Goal: Task Accomplishment & Management: Manage account settings

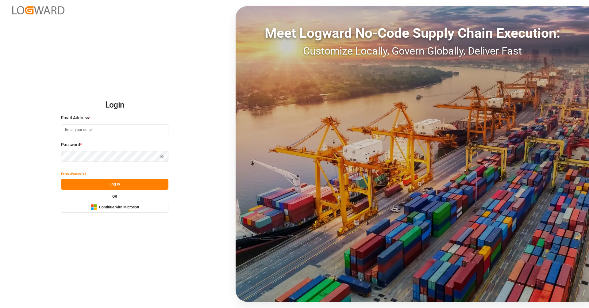
click at [128, 206] on span "Continue with Microsoft" at bounding box center [119, 208] width 40 height 6
click at [133, 208] on span "Continue with Microsoft" at bounding box center [119, 208] width 40 height 6
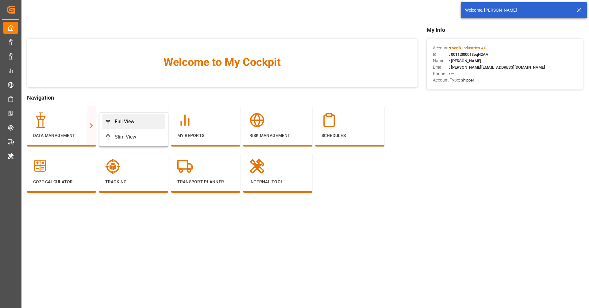
click at [124, 121] on div "Full View" at bounding box center [125, 121] width 20 height 7
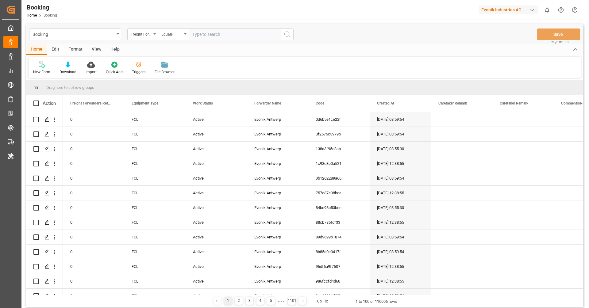
click at [76, 54] on div "Format" at bounding box center [75, 49] width 23 height 10
click at [47, 69] on div "Filter Rows" at bounding box center [42, 72] width 18 height 6
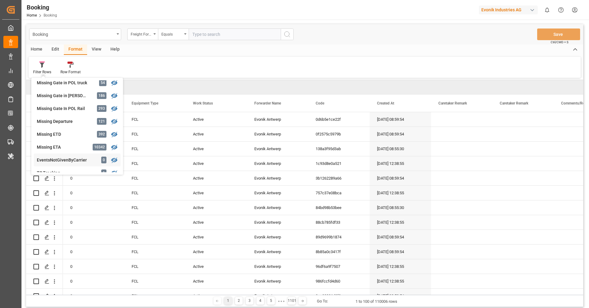
scroll to position [97, 0]
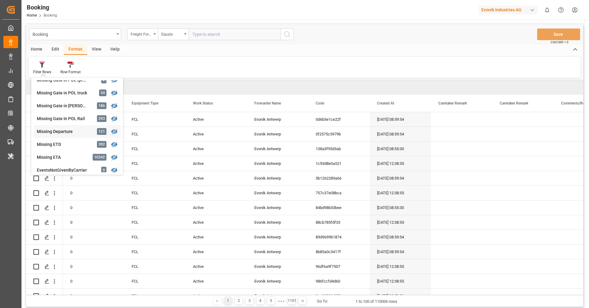
click at [54, 130] on div "Missing Departure" at bounding box center [64, 132] width 54 height 6
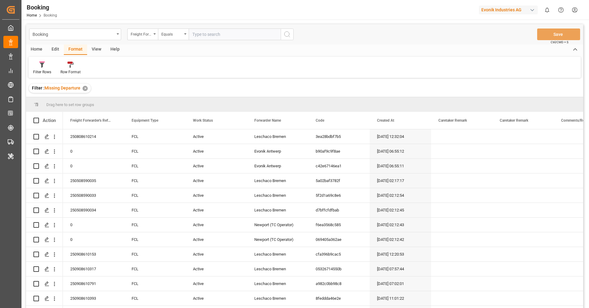
click at [93, 54] on div "View" at bounding box center [96, 49] width 19 height 10
click at [46, 70] on div "Default" at bounding box center [39, 67] width 21 height 13
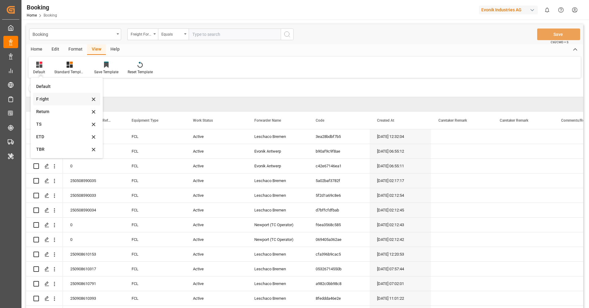
click at [56, 100] on div "F right" at bounding box center [63, 99] width 54 height 6
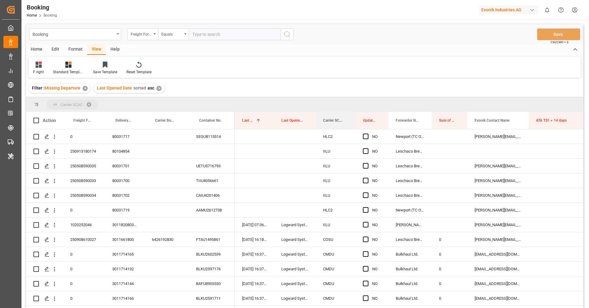
drag, startPoint x: 330, startPoint y: 121, endPoint x: 331, endPoint y: 105, distance: 16.0
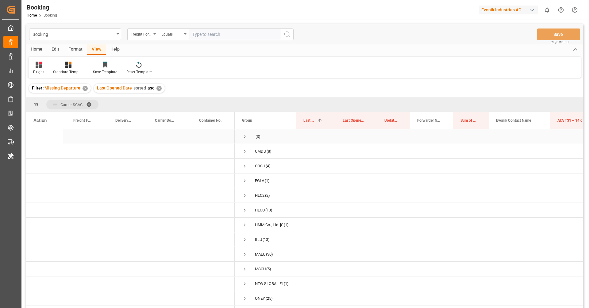
click at [244, 139] on span "Press SPACE to select this row." at bounding box center [245, 137] width 6 height 14
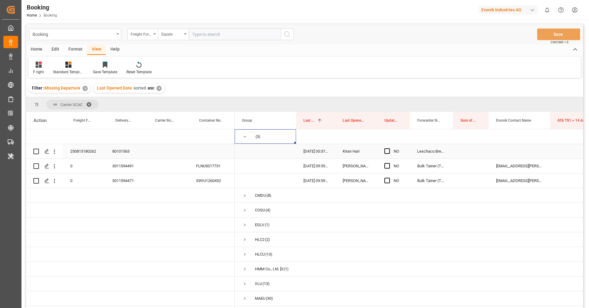
click at [78, 145] on div "250813180262" at bounding box center [84, 151] width 42 height 14
click at [55, 152] on icon "open menu" at bounding box center [54, 151] width 6 height 6
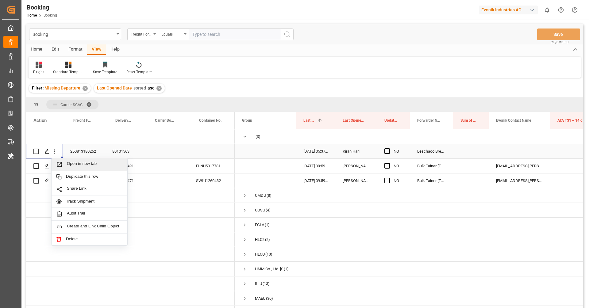
click at [68, 162] on span "Open in new tab" at bounding box center [95, 164] width 56 height 6
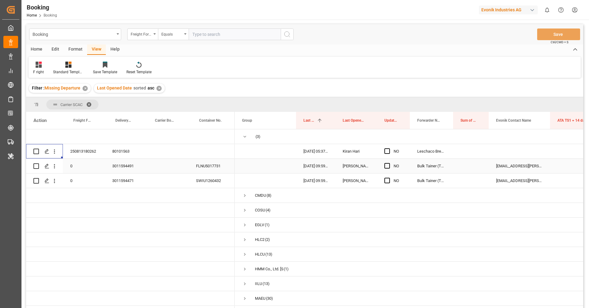
click at [198, 167] on div "FLNU5017731" at bounding box center [212, 166] width 46 height 14
click at [54, 168] on icon "open menu" at bounding box center [54, 166] width 1 height 4
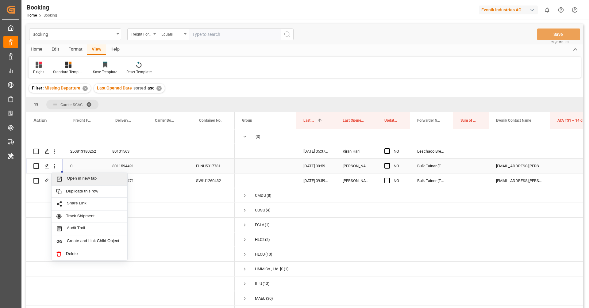
click at [78, 179] on span "Open in new tab" at bounding box center [95, 179] width 56 height 6
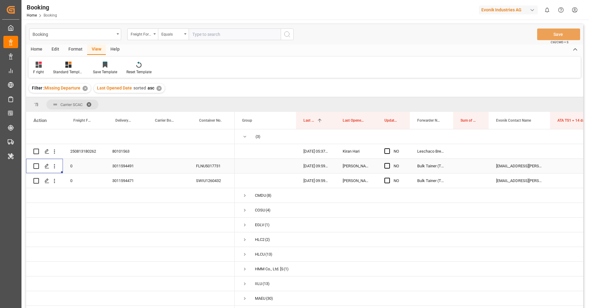
click at [199, 165] on div "FLNU5017731" at bounding box center [212, 166] width 46 height 14
click at [244, 137] on span "Press SPACE to select this row." at bounding box center [245, 137] width 6 height 6
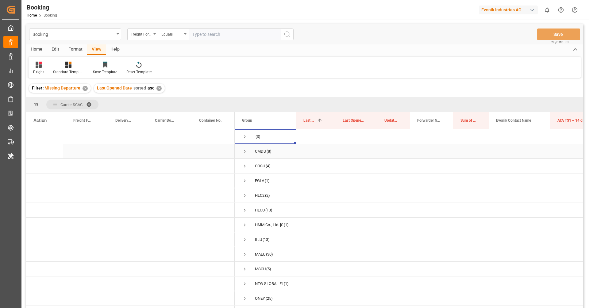
click at [244, 150] on span "Press SPACE to select this row." at bounding box center [245, 152] width 6 height 6
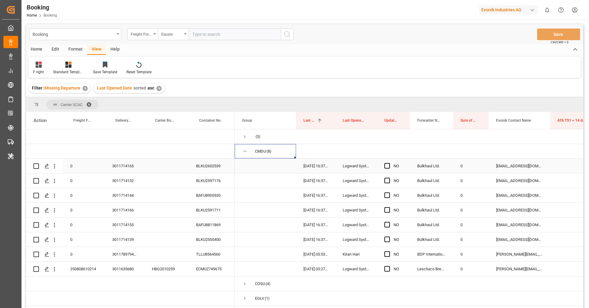
click at [199, 171] on div "BLKU2602539" at bounding box center [212, 166] width 46 height 14
click at [179, 121] on span at bounding box center [179, 121] width 6 height 6
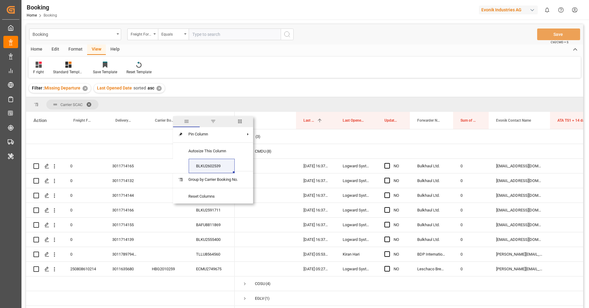
click at [243, 121] on span "columns" at bounding box center [240, 122] width 6 height 6
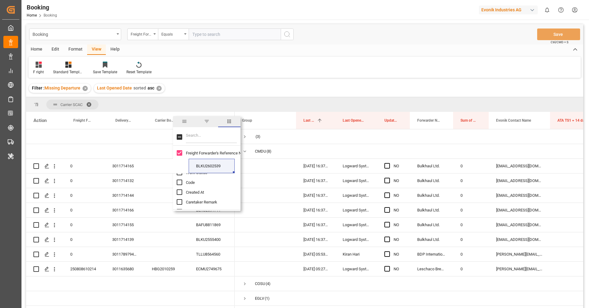
click at [214, 139] on input "Filter Columns Input" at bounding box center [211, 137] width 51 height 12
type input "main"
click at [215, 155] on span "Main-carriage No." at bounding box center [201, 153] width 31 height 5
checkbox input "true"
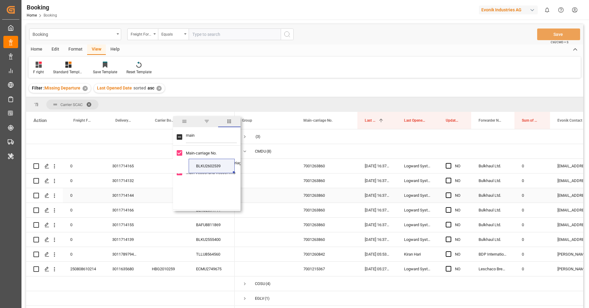
click at [348, 195] on div "7001263860" at bounding box center [326, 195] width 61 height 14
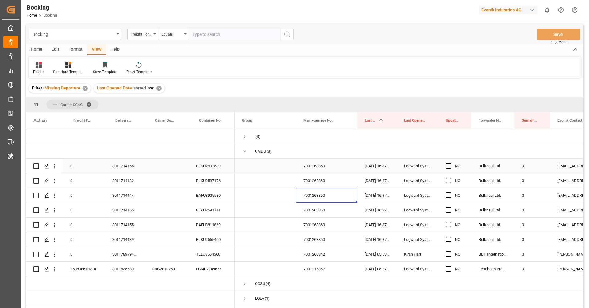
click at [324, 170] on div "7001263860" at bounding box center [326, 166] width 61 height 14
click at [203, 168] on div "BLKU2602539" at bounding box center [212, 166] width 46 height 14
click at [56, 169] on button "open menu" at bounding box center [54, 166] width 6 height 12
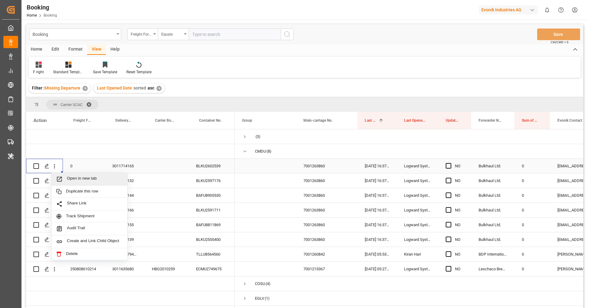
click at [74, 180] on span "Open in new tab" at bounding box center [95, 179] width 56 height 6
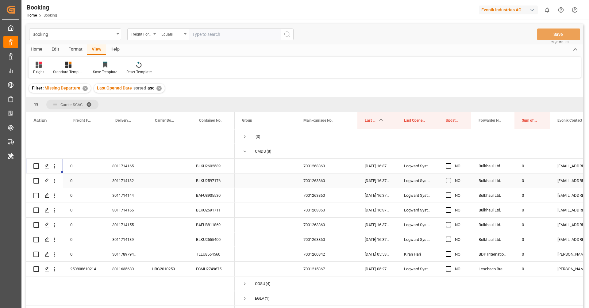
click at [197, 180] on div "BLKU2597176" at bounding box center [212, 181] width 46 height 14
click at [55, 184] on button "open menu" at bounding box center [54, 181] width 6 height 12
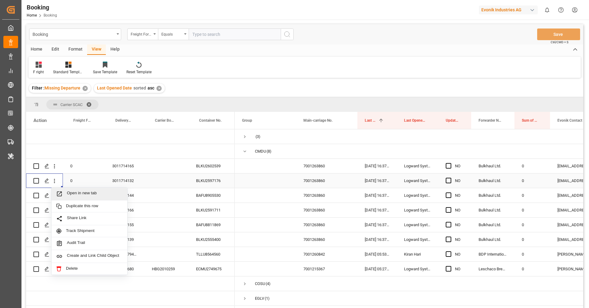
click at [74, 194] on span "Open in new tab" at bounding box center [95, 194] width 56 height 6
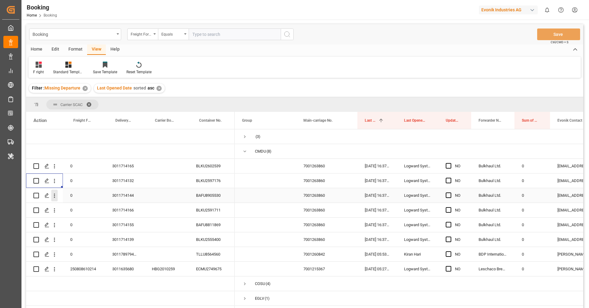
click at [55, 197] on icon "open menu" at bounding box center [54, 196] width 6 height 6
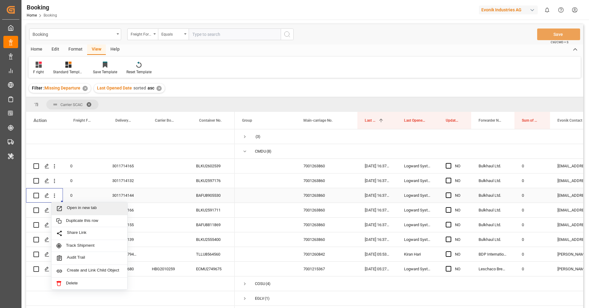
click at [69, 205] on div "Open in new tab" at bounding box center [90, 208] width 76 height 13
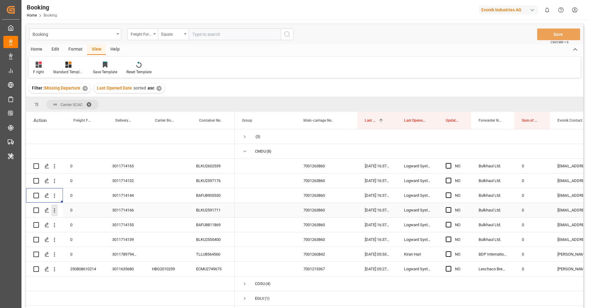
click at [54, 212] on icon "open menu" at bounding box center [54, 210] width 6 height 6
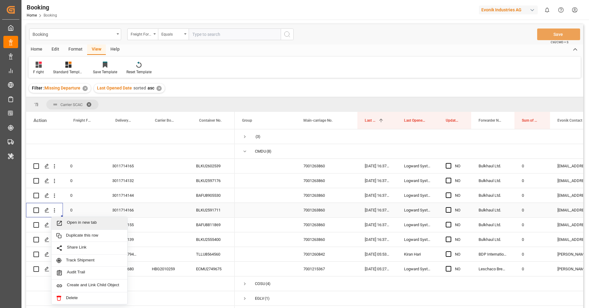
click at [72, 223] on span "Open in new tab" at bounding box center [95, 223] width 56 height 6
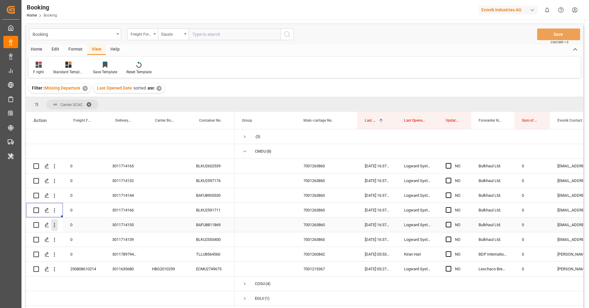
click at [55, 228] on icon "open menu" at bounding box center [54, 225] width 6 height 6
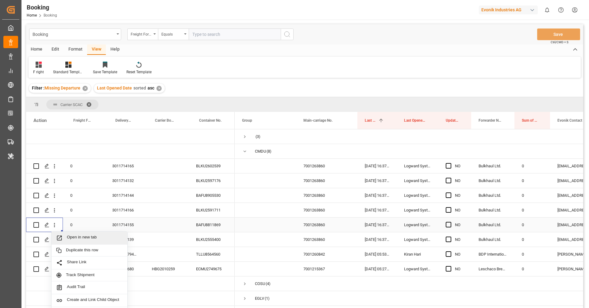
click at [79, 237] on span "Open in new tab" at bounding box center [95, 238] width 56 height 6
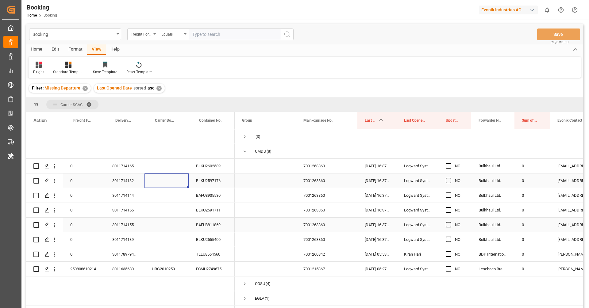
click at [180, 187] on div "Press SPACE to select this row." at bounding box center [166, 181] width 44 height 14
click at [55, 243] on icon "open menu" at bounding box center [54, 240] width 6 height 6
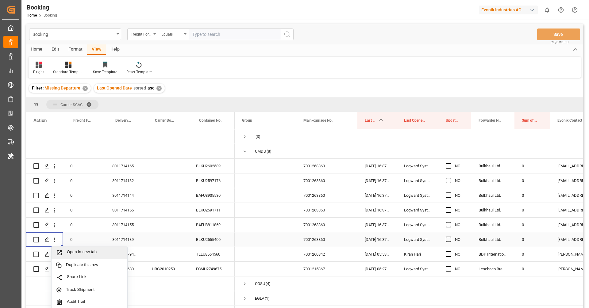
click at [72, 251] on span "Open in new tab" at bounding box center [95, 253] width 56 height 6
click at [211, 259] on div "TLLU8564560" at bounding box center [212, 254] width 46 height 14
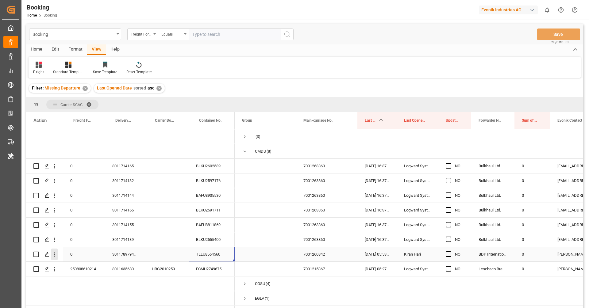
click at [54, 256] on icon "open menu" at bounding box center [54, 255] width 1 height 4
click at [76, 269] on span "Open in new tab" at bounding box center [95, 267] width 56 height 6
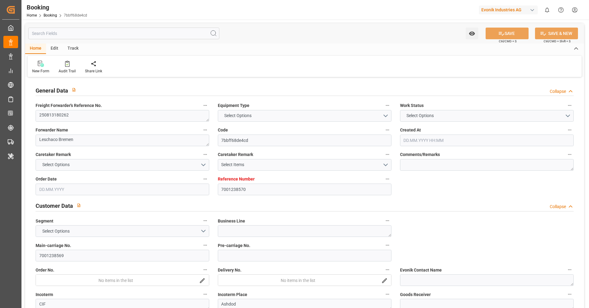
type input "7001238570"
type input "9778545"
type input "EUNWC"
type input "ILASH"
type input "06.08.2025 04:04"
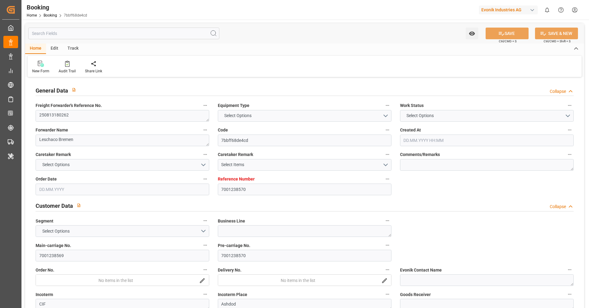
type input "06.08.2025"
type input "11.09.2025 00:00"
type input "28.09.2025 00:00"
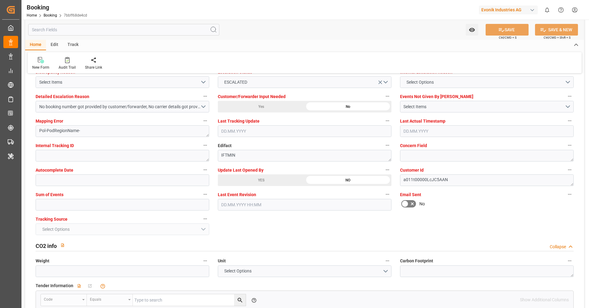
scroll to position [1160, 0]
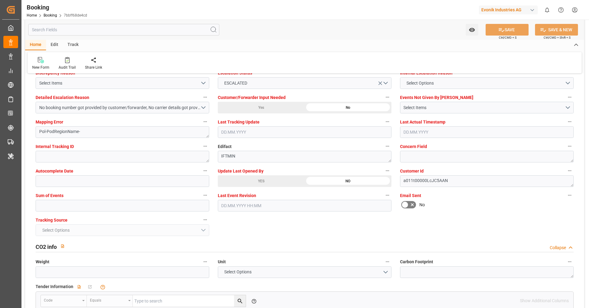
click at [231, 183] on div "YES" at bounding box center [261, 181] width 87 height 12
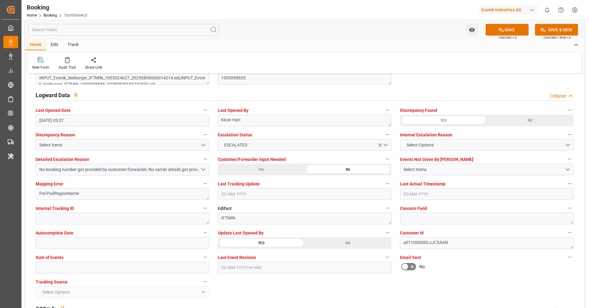
scroll to position [1102, 0]
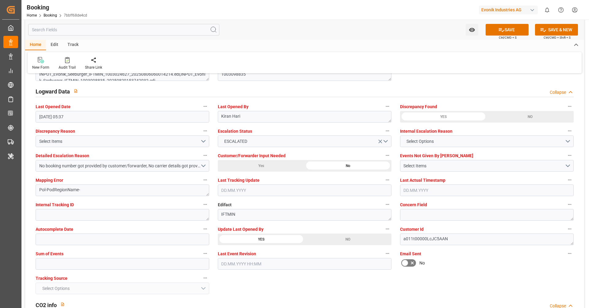
click at [342, 242] on div "NO" at bounding box center [348, 240] width 87 height 12
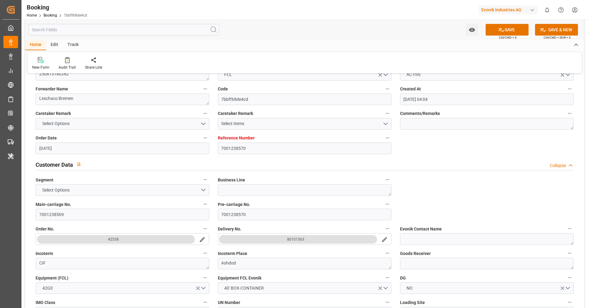
scroll to position [0, 0]
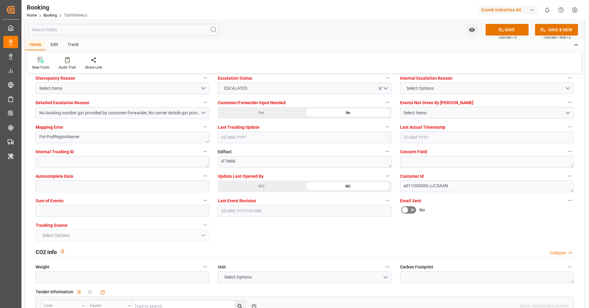
scroll to position [1148, 0]
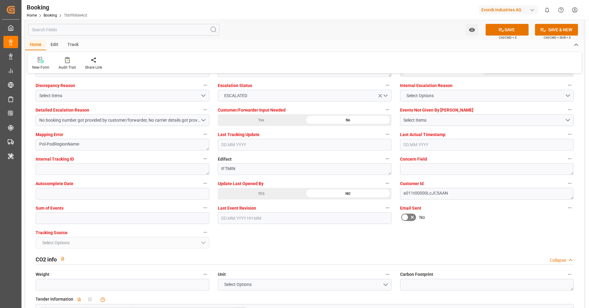
click at [246, 193] on div "YES" at bounding box center [261, 194] width 87 height 12
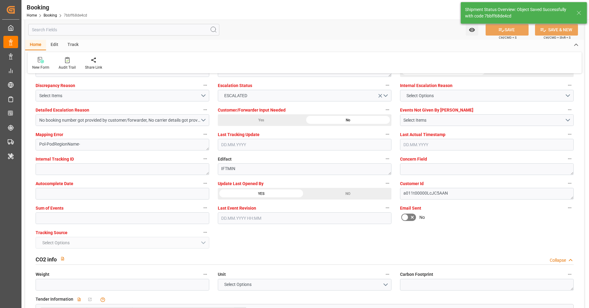
type input "24.09.2025 06:48"
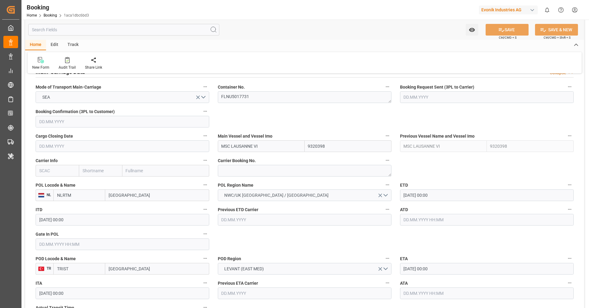
scroll to position [386, 0]
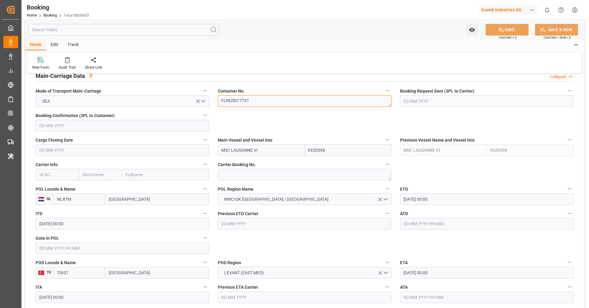
click at [260, 102] on textarea "FLNU5017731" at bounding box center [305, 101] width 174 height 12
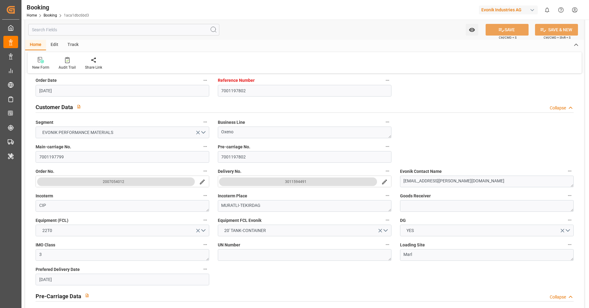
scroll to position [90, 0]
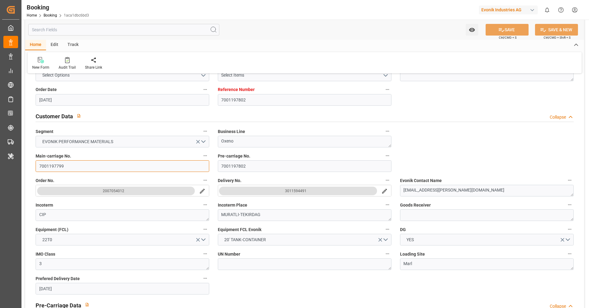
click at [117, 167] on input "7001197799" at bounding box center [123, 166] width 174 height 12
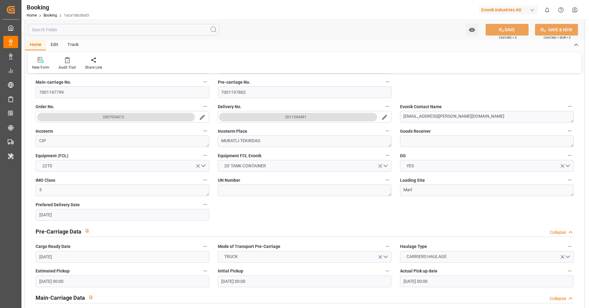
scroll to position [164, 0]
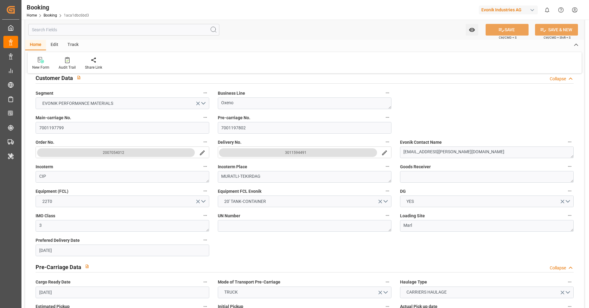
scroll to position [125, 0]
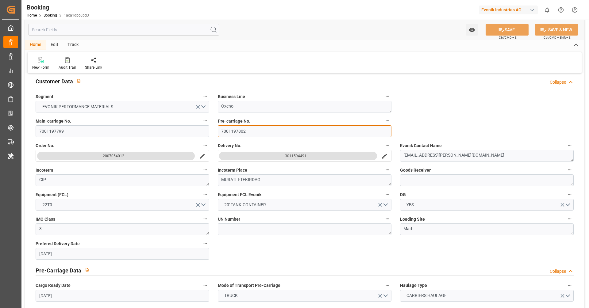
click at [258, 129] on input "7001197802" at bounding box center [305, 131] width 174 height 12
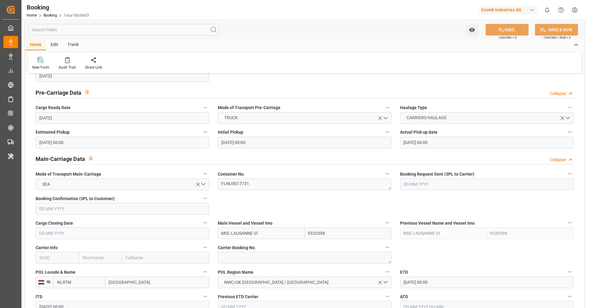
scroll to position [334, 0]
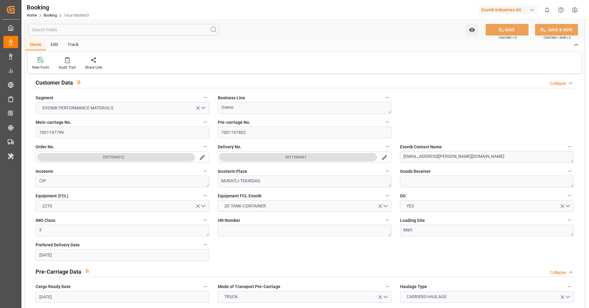
scroll to position [116, 0]
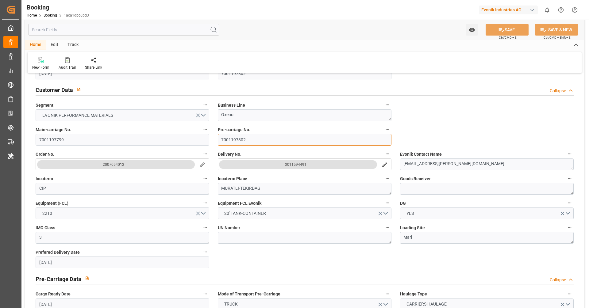
click at [253, 139] on input "7001197802" at bounding box center [305, 140] width 174 height 12
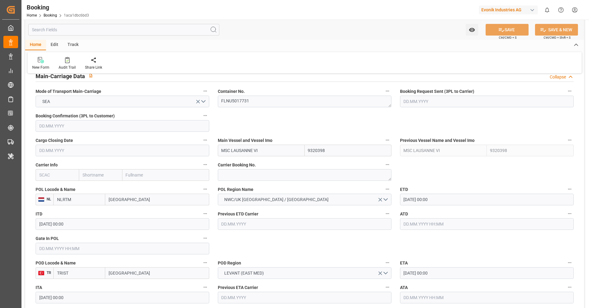
scroll to position [373, 0]
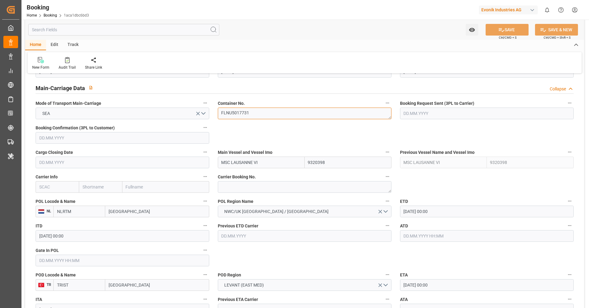
click at [256, 110] on textarea "FLNU5017731" at bounding box center [305, 114] width 174 height 12
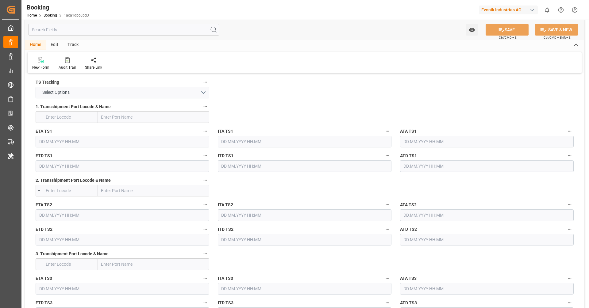
scroll to position [639, 0]
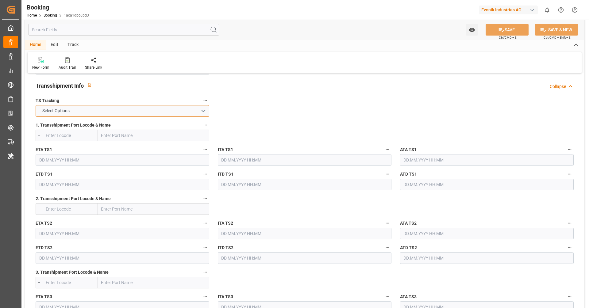
click at [132, 107] on button "Select Options" at bounding box center [123, 111] width 174 height 12
click at [125, 128] on div "FALSE" at bounding box center [122, 125] width 173 height 13
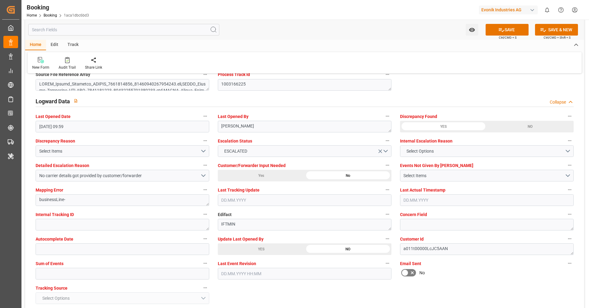
scroll to position [1091, 0]
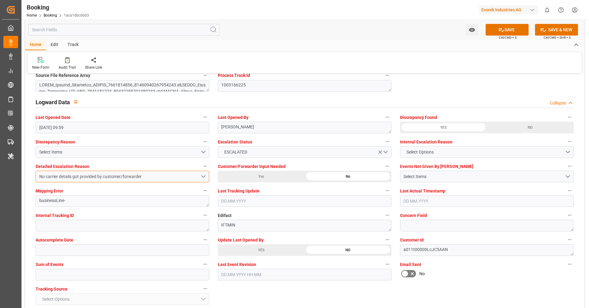
click at [184, 175] on div "No carrier details got provided by customer/forwarder" at bounding box center [119, 177] width 161 height 6
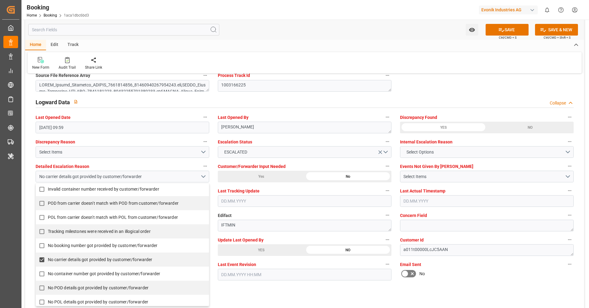
scroll to position [90, 0]
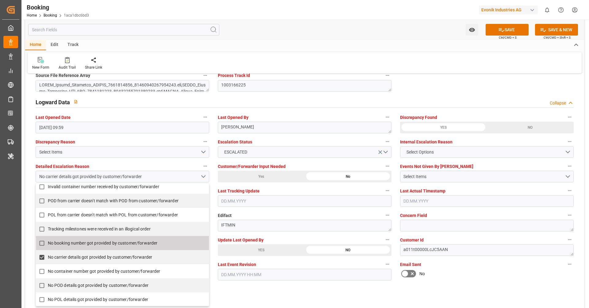
click at [107, 241] on span "No booking number got provided by customer/forwarder" at bounding box center [103, 243] width 110 height 5
checkbox input "true"
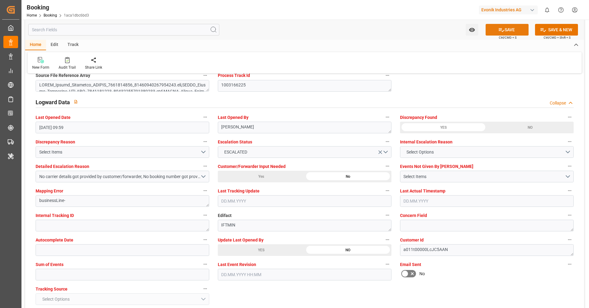
click at [496, 29] on button "SAVE" at bounding box center [507, 30] width 43 height 12
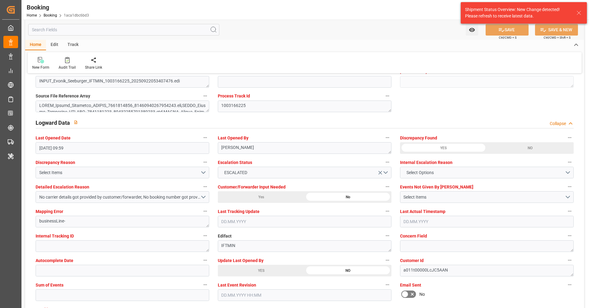
scroll to position [1052, 0]
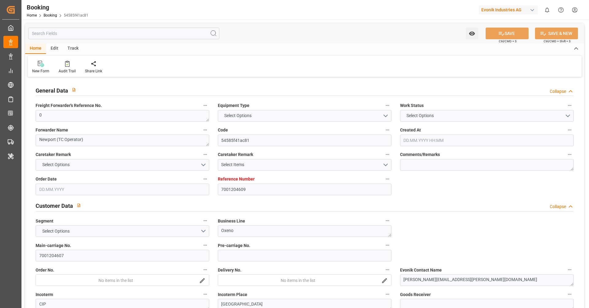
type input "7001204609"
type input "9632167"
type input "Hapag [PERSON_NAME]"
type input "Hapag Lloyd Aktiengesellschaft"
type input "NLRTM"
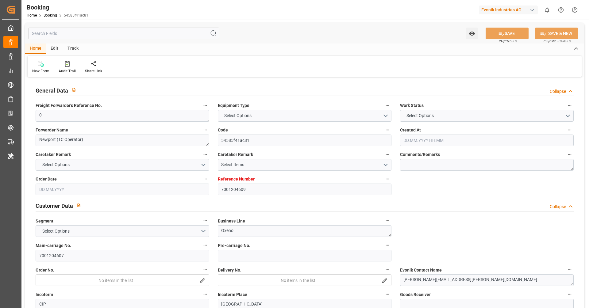
type input "CNNJG"
type input "SGSIN"
type input "CNSGH"
type input "0"
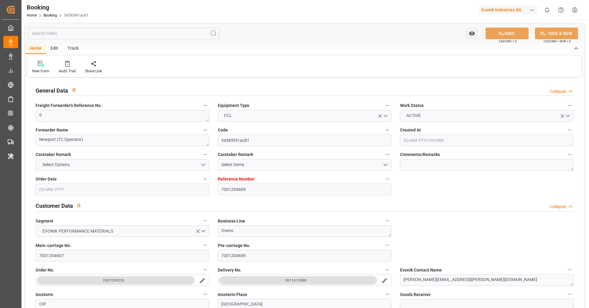
type input "[DATE] 11:30"
type input "[DATE]"
type input "20.07.2025 00:00"
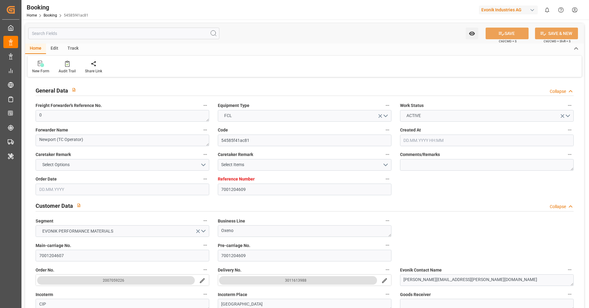
type input "20.07.2025 00:00"
type input "15.07.2025 00:00"
type input "18.09.2025 00:00"
type input "12.09.2025 00:00"
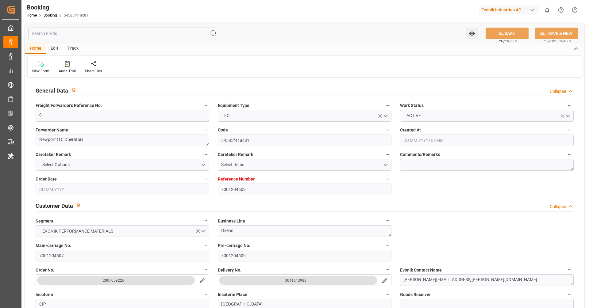
type input "30.08.2025 00:00"
type input "01.09.2025 00:00"
type input "25.08.2025 00:00"
type input "05.09.2025 00:00"
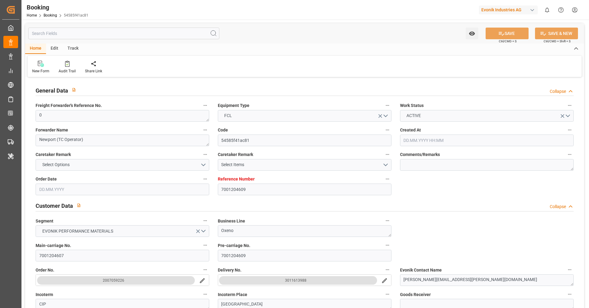
type input "30.08.2025 00:00"
type input "08.09.2025 00:00"
type input "14.09.2025 00:00"
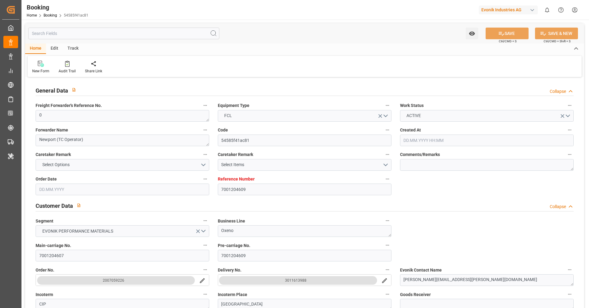
type input "10.09.2025 00:00"
type input "14.09.2025 00:00"
type input "15.07.2025"
type input "23.09.2025 09:44"
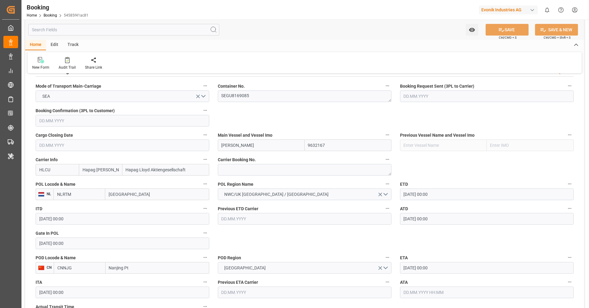
scroll to position [391, 0]
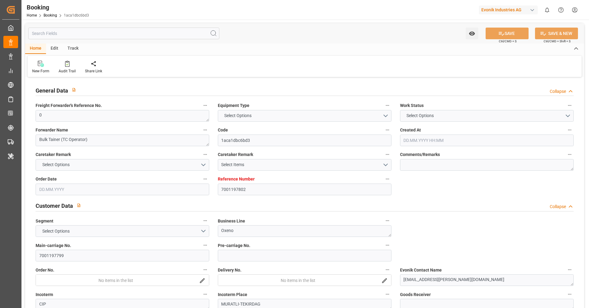
type input "7001197802"
type input "9320398"
type input "NLRTM"
type input "TRIST"
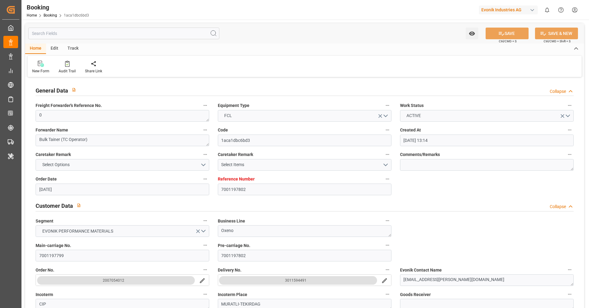
type input "[DATE] 13:14"
type input "[DATE]"
type input "[DATE] 00:00"
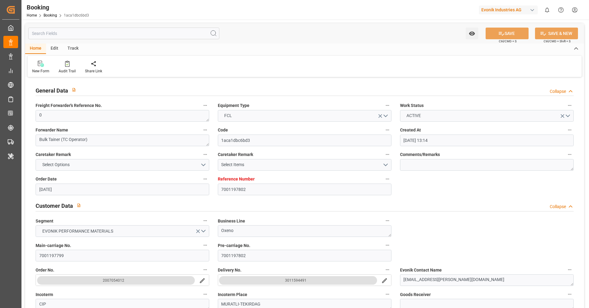
type input "[DATE] 00:00"
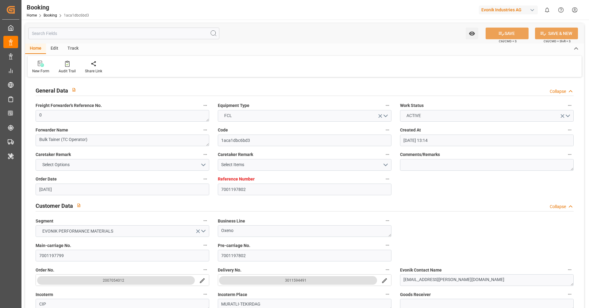
type input "[DATE] 00:00"
type input "[DATE]"
type input "[DATE] 06:50"
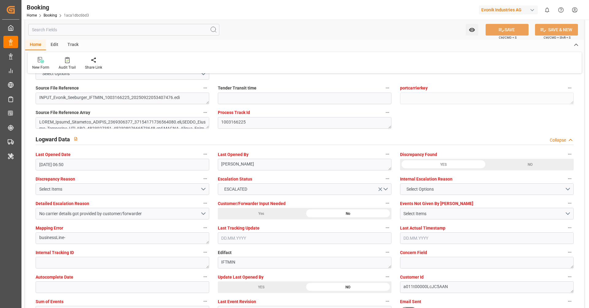
scroll to position [1054, 0]
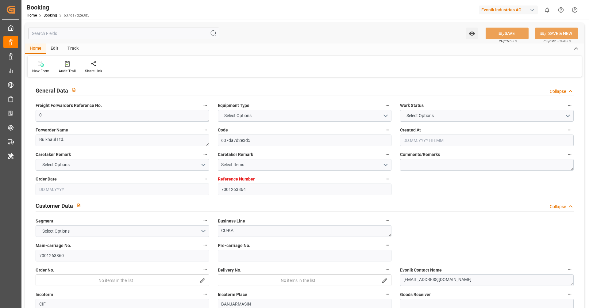
type textarea "0"
type textarea "Bulkhaul Ltd."
type input "637da7d2e3d5"
type input "7001263864"
type textarea "CU-KA"
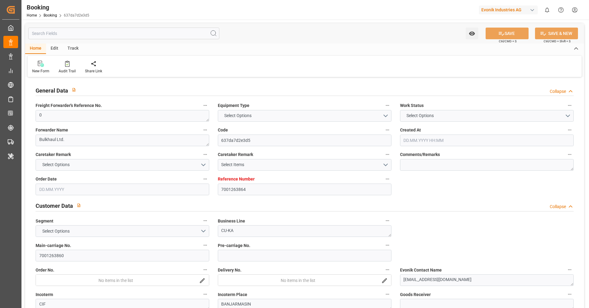
type input "7001263860"
type textarea "[EMAIL_ADDRESS][DOMAIN_NAME]"
type textarea "CIF"
type textarea "BANJARMASIN"
type textarea "3"
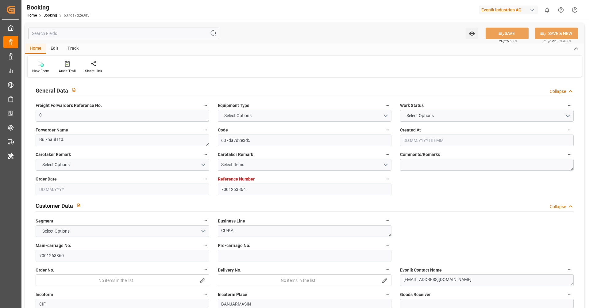
type textarea "Niederkassel"
type textarea "BLKU2602539"
type input "CMA CGM SEINE"
type input "CMDU"
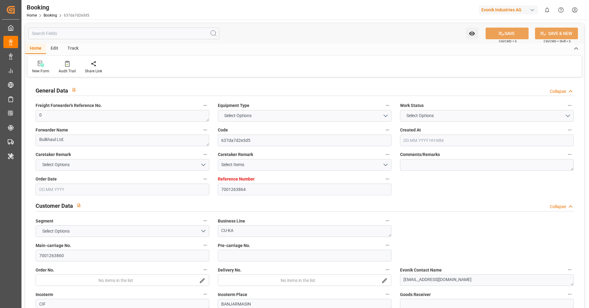
type input "[GEOGRAPHIC_DATA]"
type input "Port Klang (Pelabuhan Klang)"
type input "[GEOGRAPHIC_DATA], [GEOGRAPHIC_DATA]"
type textarea "INPUT_Evonik_Seeburger_IFTMIN_1003165013_20250921183539663.edi"
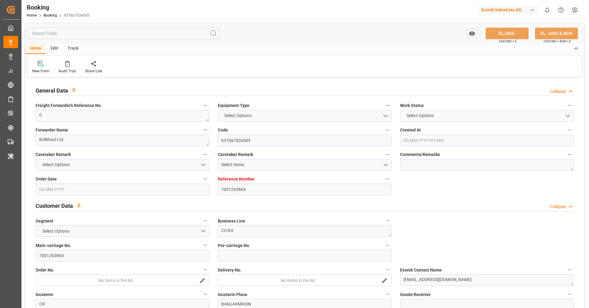
type textarea "NWC/[GEOGRAPHIC_DATA] [GEOGRAPHIC_DATA] Continent / [GEOGRAPHIC_DATA]-KA"
type textarea "INPUT_Evonik_Seeburger_IFTMIN_1003104903_20250901151046743.edi,INPUT_Evonik_See…"
type textarea "1003165013"
type textarea "Logward System"
type textarea "Pod-businessDivision-businessLine-businessLineCode-"
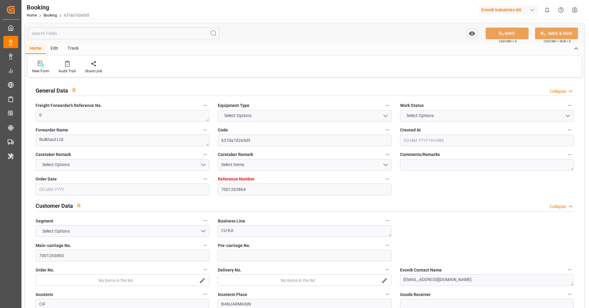
type textarea "IFTMIN"
type textarea "a011t00000LcJC5AAN"
type textarea "Yes"
type input "7001263864"
type input "9987196"
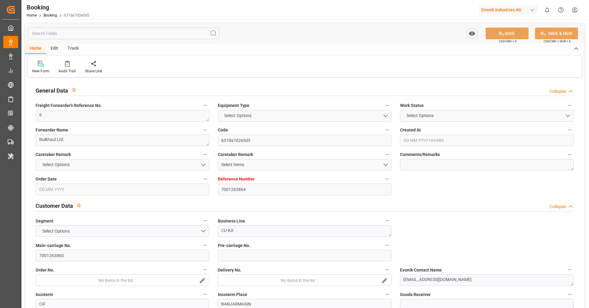
type input "9987196"
type input "CMACGM"
type input "CMA CGM Group"
type input "BEANR"
type input "IDBDJ"
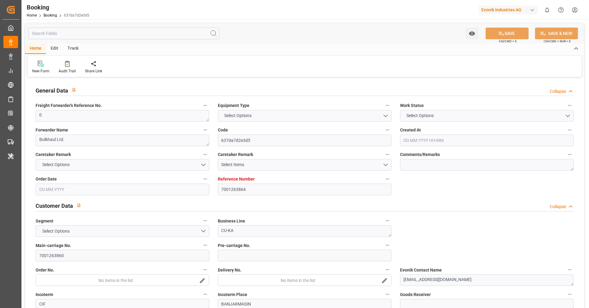
type input "MYPKG"
type input "IDJKT"
type input "0"
type input "[DATE] 13:13"
type input "[DATE]"
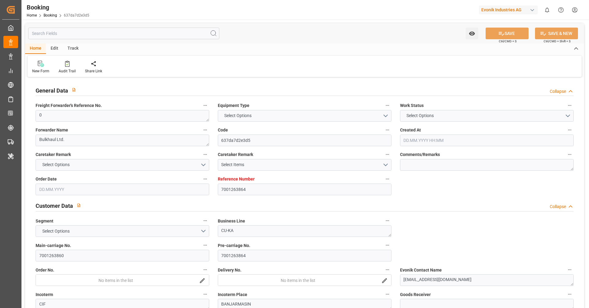
type input "[DATE]"
type input "[DATE] 00:00"
type input "16.09.2025 00:00"
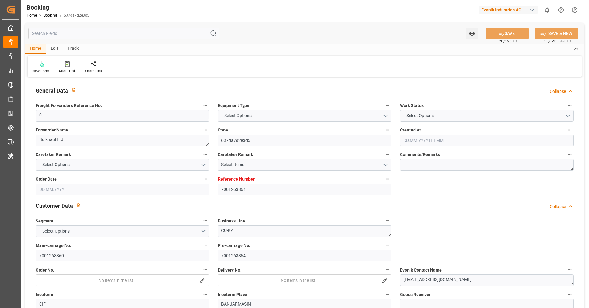
type input "[DATE] 00:00"
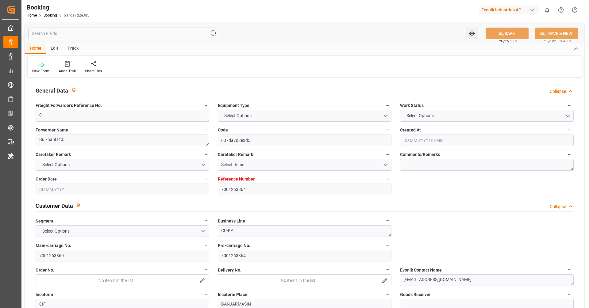
type input "[DATE] 00:00"
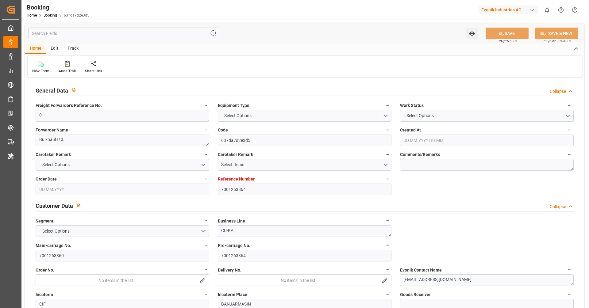
type input "[DATE] 00:00"
type input "[DATE] 16:37"
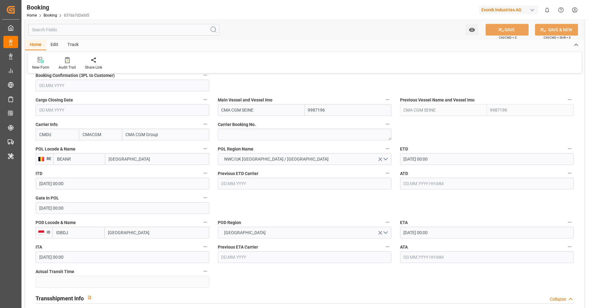
scroll to position [423, 0]
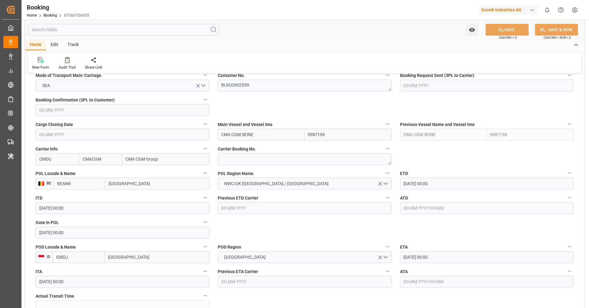
scroll to position [402, 0]
click at [410, 183] on input "[DATE] 00:00" at bounding box center [487, 183] width 174 height 12
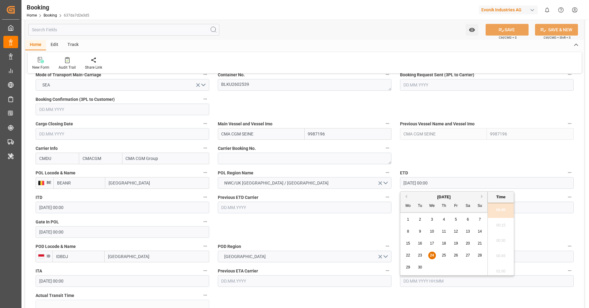
click at [452, 255] on div "26" at bounding box center [456, 255] width 8 height 7
type input "[DATE] 00:00"
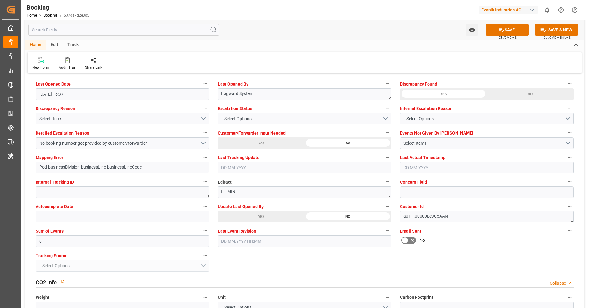
scroll to position [1127, 0]
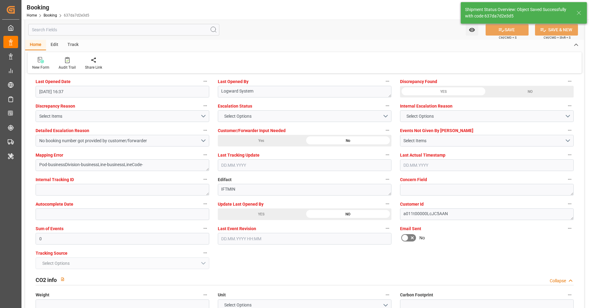
type textarea "[PERSON_NAME]"
type textarea "Pod-businessDivision-businessLine-"
type input "24.09.2025 07:07"
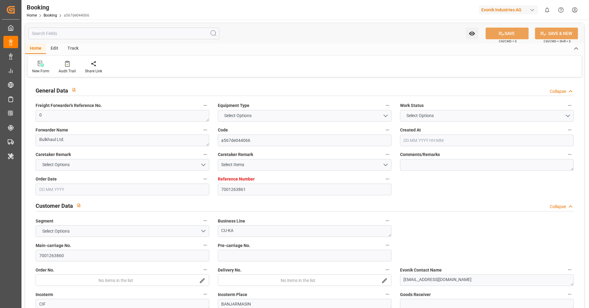
type input "7001263861"
type input "9987196"
type input "CMACGM"
type input "CMA CGM Group"
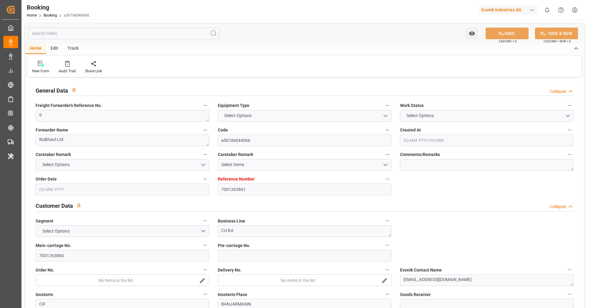
type input "BEANR"
type input "IDBDJ"
type input "MYPKG"
type input "IDJKT"
type input "0"
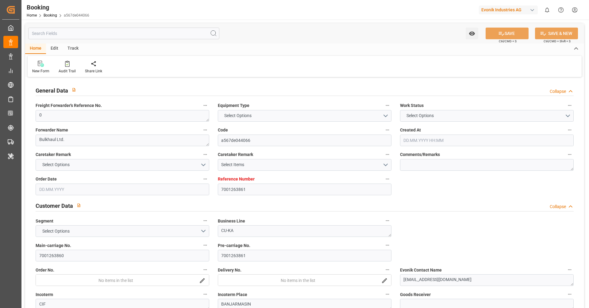
type input "[DATE] 13:13"
type input "[DATE]"
type input "[DATE] 00:00"
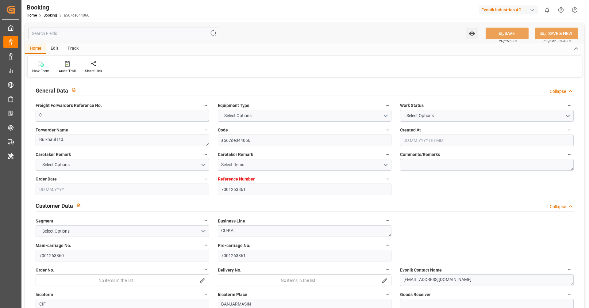
type input "[DATE] 00:00"
type input "15.09.2025 00:00"
type input "[DATE] 00:00"
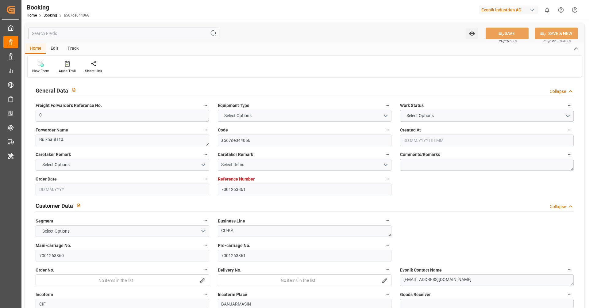
type input "[DATE] 00:00"
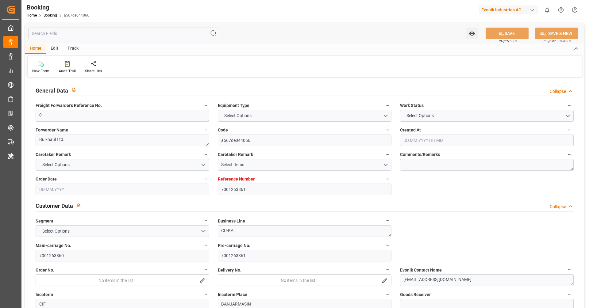
type input "[DATE] 00:00"
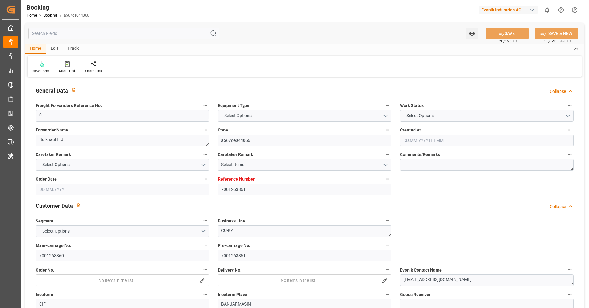
type input "[DATE] 16:37"
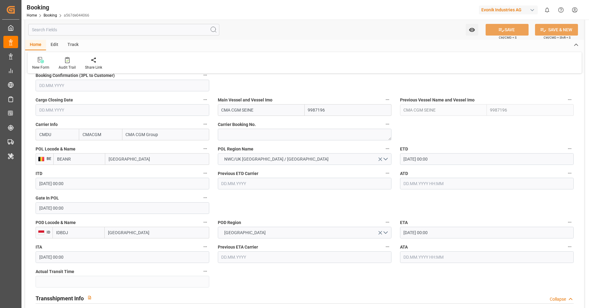
scroll to position [431, 0]
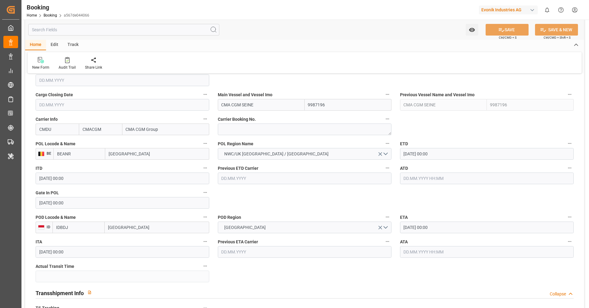
click at [445, 156] on input "[DATE] 00:00" at bounding box center [487, 154] width 174 height 12
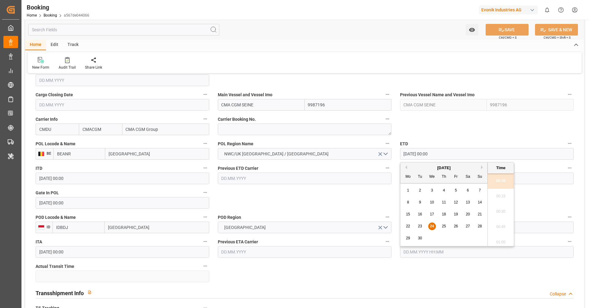
click at [453, 227] on div "26" at bounding box center [456, 226] width 8 height 7
type input "[DATE] 00:00"
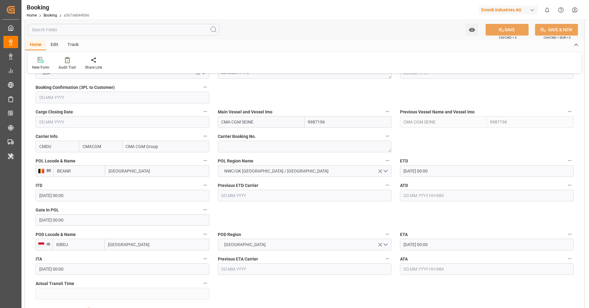
scroll to position [382, 0]
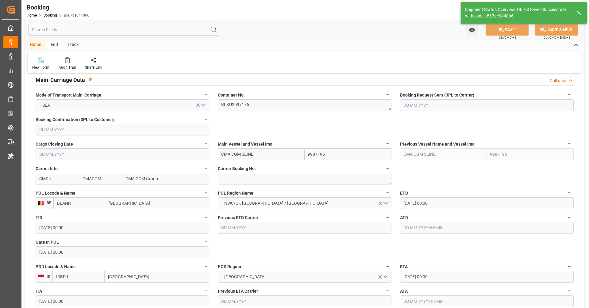
type textarea "[PERSON_NAME]"
type textarea "Pod-businessDivision-businessLine-"
type input "24.09.2025 07:07"
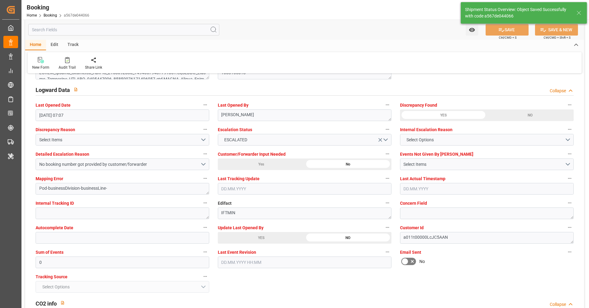
scroll to position [1107, 0]
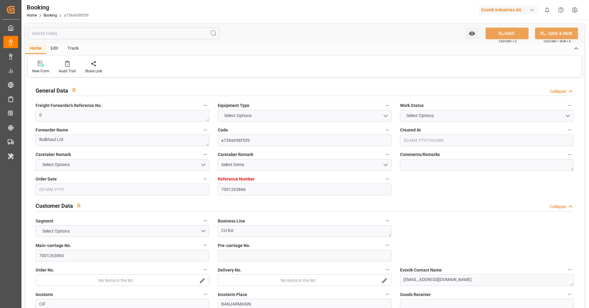
type input "7001263866"
type input "9987196"
type input "CMACGM"
type input "CMA CGM Group"
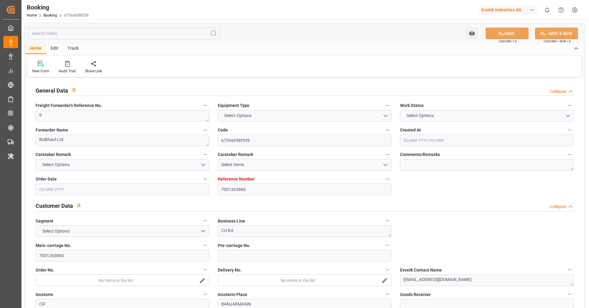
type input "BEANR"
type input "IDBDJ"
type input "MYPKG"
type input "IDJKT"
type input "0"
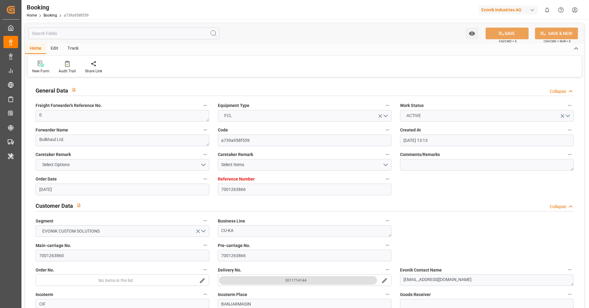
type input "[DATE] 13:13"
type input "[DATE]"
type input "[DATE] 00:00"
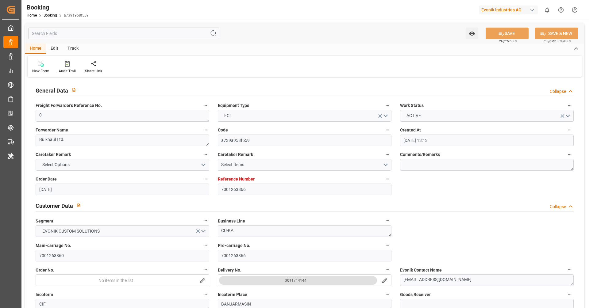
type input "[DATE] 00:00"
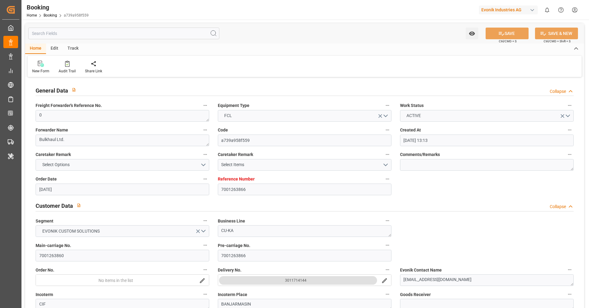
type input "[DATE] 00:00"
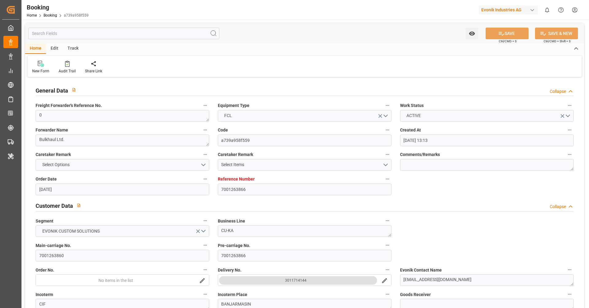
type input "[DATE] 00:00"
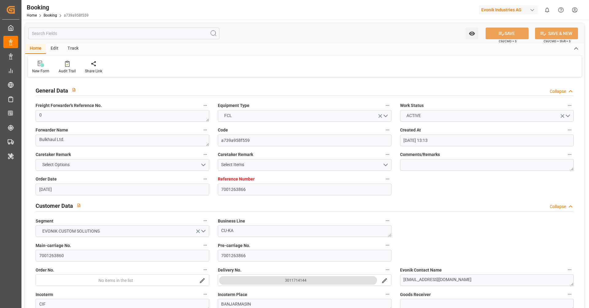
type input "[DATE] 16:37"
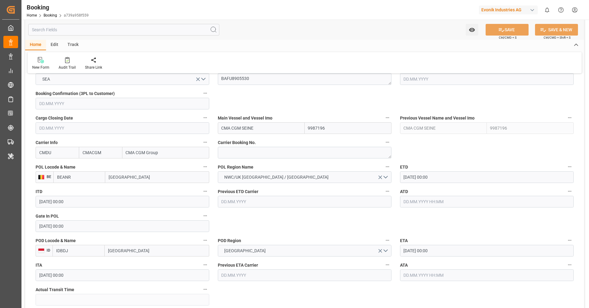
scroll to position [433, 0]
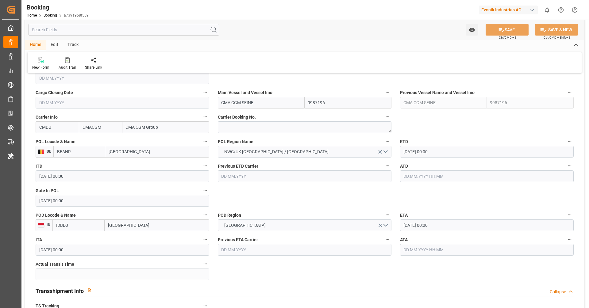
click at [444, 151] on input "[DATE] 00:00" at bounding box center [487, 152] width 174 height 12
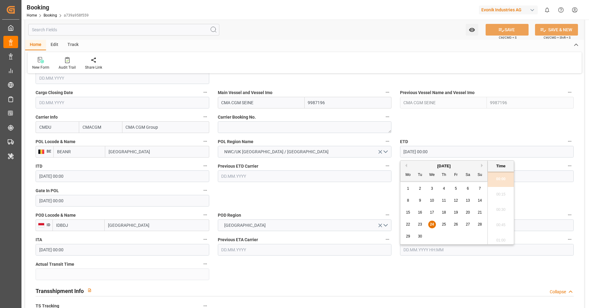
click at [455, 224] on span "26" at bounding box center [456, 224] width 4 height 4
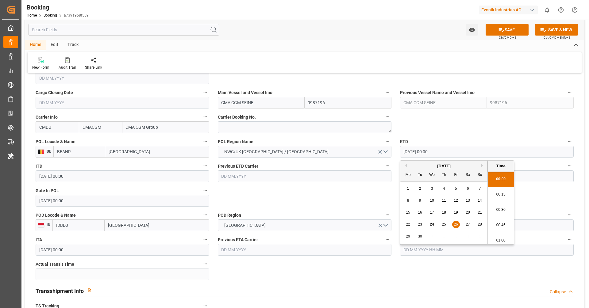
type input "[DATE] 00:00"
click at [346, 211] on label "POD Region" at bounding box center [305, 215] width 174 height 9
click at [383, 211] on button "POD Region" at bounding box center [387, 215] width 8 height 8
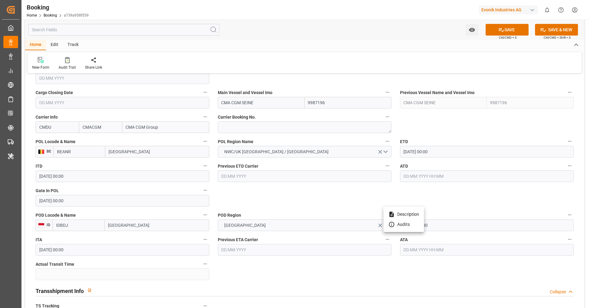
click at [306, 202] on div at bounding box center [294, 154] width 589 height 308
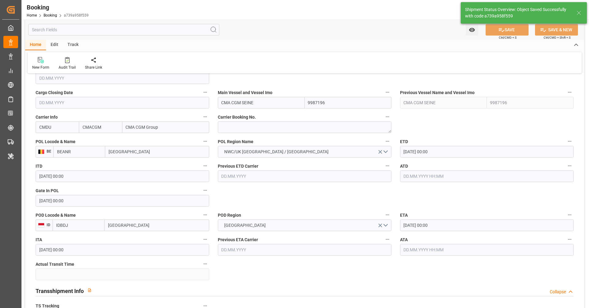
type textarea "[PERSON_NAME]"
type textarea "Pod-businessDivision-businessLine-"
type input "24.09.2025 07:08"
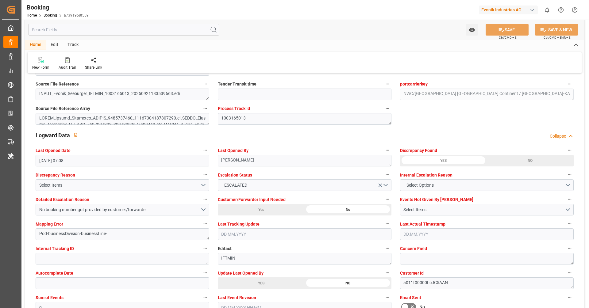
scroll to position [1049, 0]
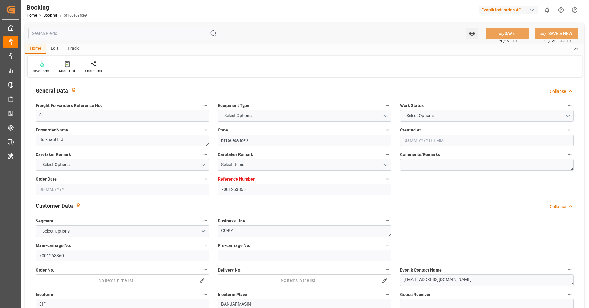
type input "7001263865"
type input "9987196"
type input "CMACGM"
type input "CMA CGM Group"
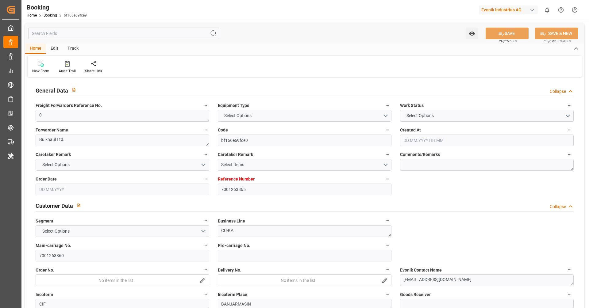
type input "BEANR"
type input "IDBDJ"
type input "MYPKG"
type input "IDJKT"
type input "0"
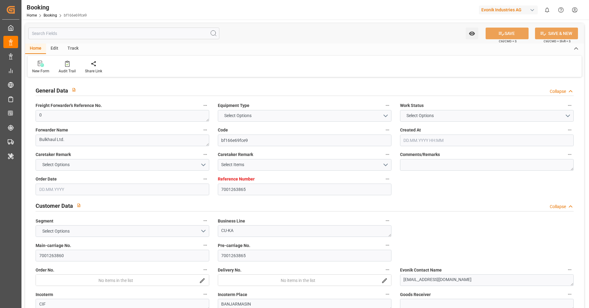
type input "[DATE] 13:13"
type input "[DATE]"
type input "[DATE] 00:00"
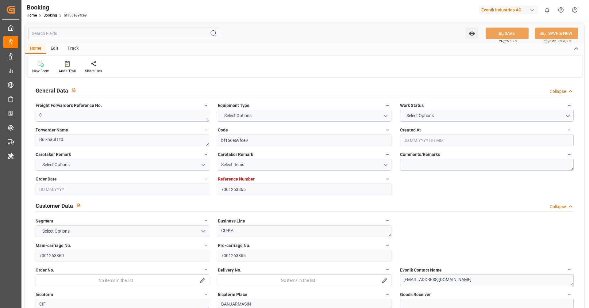
type input "[DATE] 00:00"
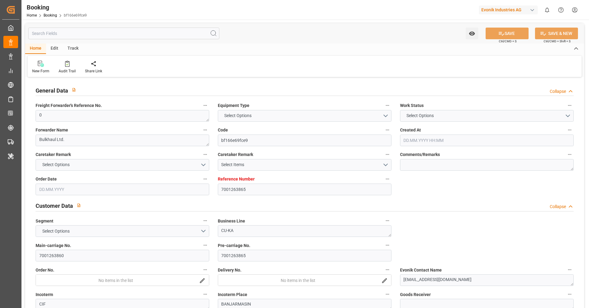
type input "[DATE] 00:00"
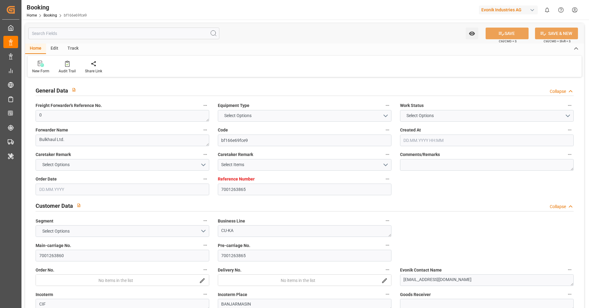
type input "[DATE] 00:00"
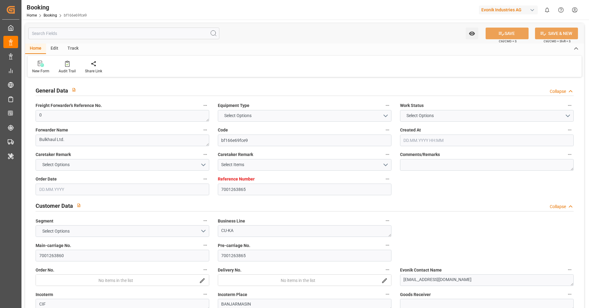
type input "[DATE] 16:37"
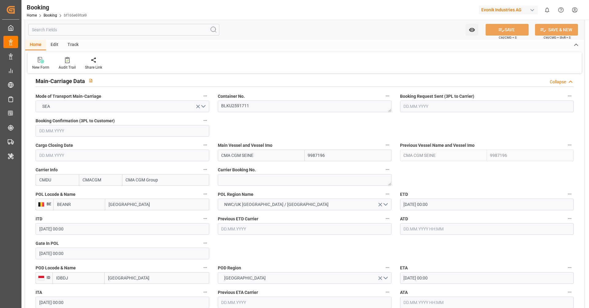
scroll to position [378, 0]
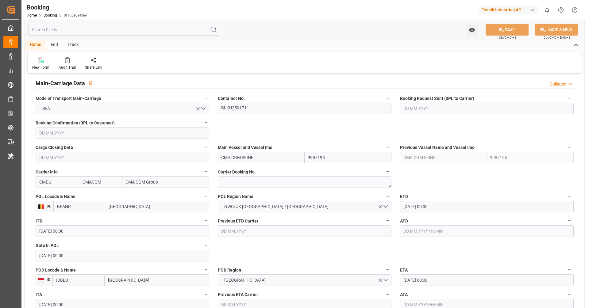
click at [439, 206] on input "[DATE] 00:00" at bounding box center [487, 207] width 174 height 12
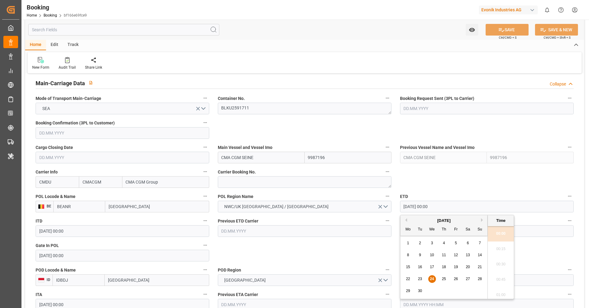
click at [456, 279] on span "26" at bounding box center [456, 279] width 4 height 4
type input "[DATE] 00:00"
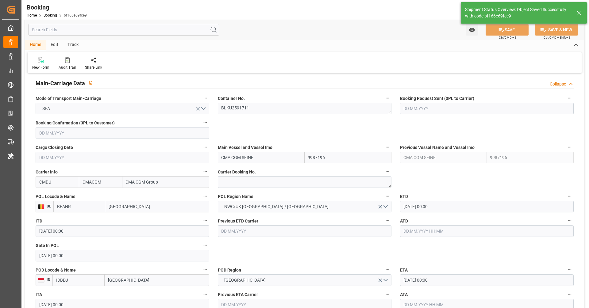
type textarea "[PERSON_NAME]"
type textarea "Pod-businessDivision-businessLine-"
type input "24.09.2025 07:10"
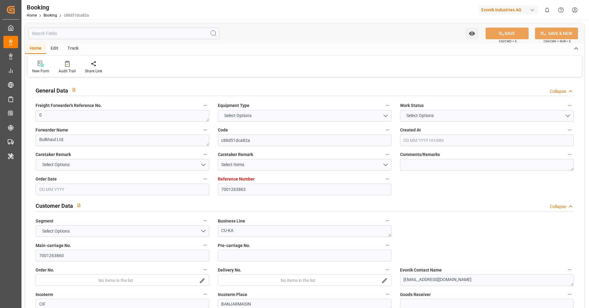
type input "7001263863"
type input "9987196"
type input "CMACGM"
type input "CMA CGM Group"
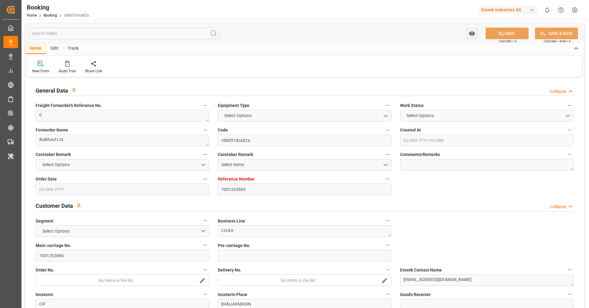
type input "BEANR"
type input "IDBDJ"
type input "MYPKG"
type input "IDJKT"
type input "0"
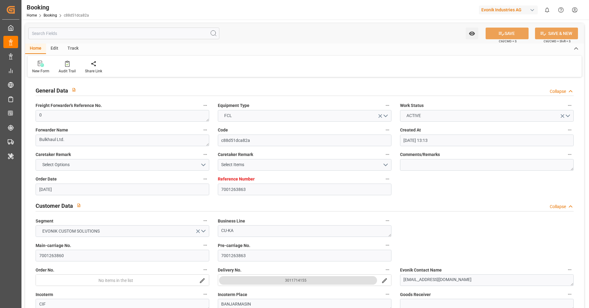
type input "[DATE] 13:13"
type input "[DATE]"
type input "[DATE] 00:00"
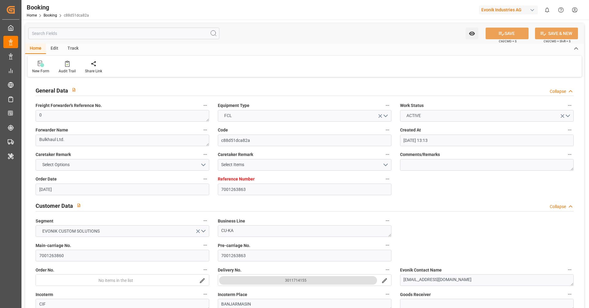
type input "[DATE] 00:00"
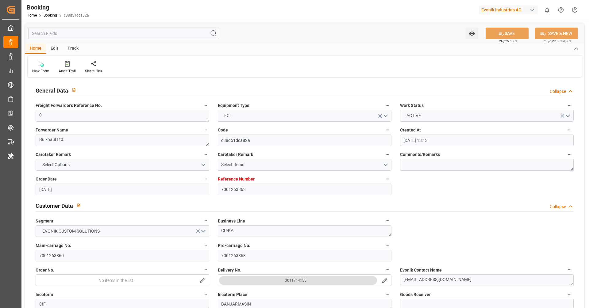
type input "[DATE] 00:00"
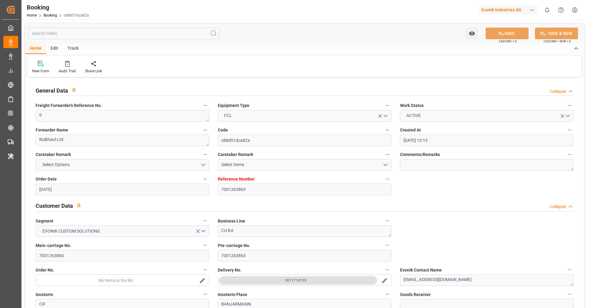
type input "[DATE] 00:00"
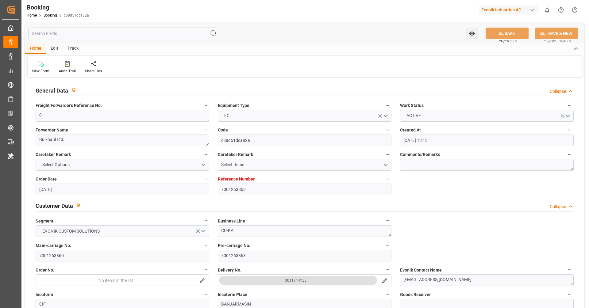
type input "[DATE] 16:37"
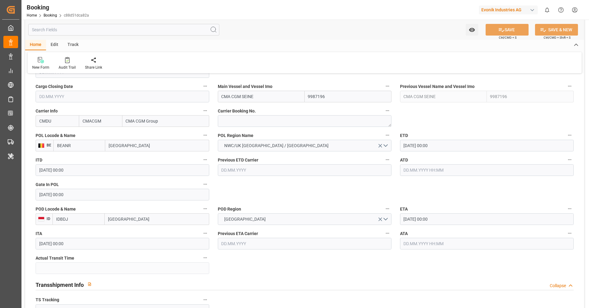
scroll to position [442, 0]
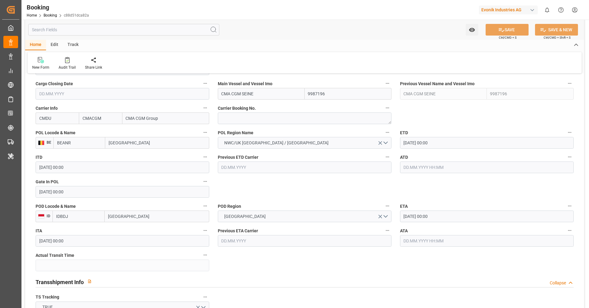
click at [452, 144] on input "24.09.2025 00:00" at bounding box center [487, 143] width 174 height 12
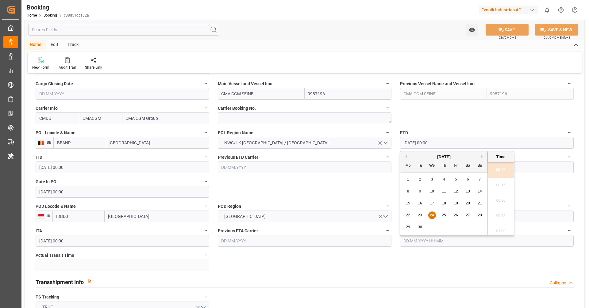
click at [452, 214] on div "26" at bounding box center [456, 215] width 8 height 7
type input "26.09.2025 00:00"
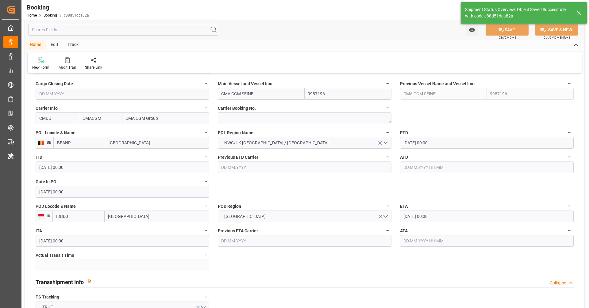
type textarea "Vipul Benurkar"
type textarea "Pod-businessDivision-businessLine-"
type input "24.09.2025 07:13"
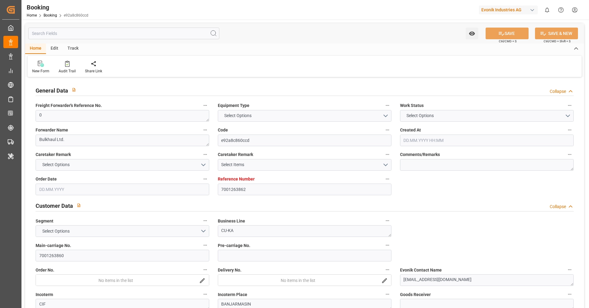
type input "7001263862"
type input "9987196"
type input "CMACGM"
type input "CMA CGM Group"
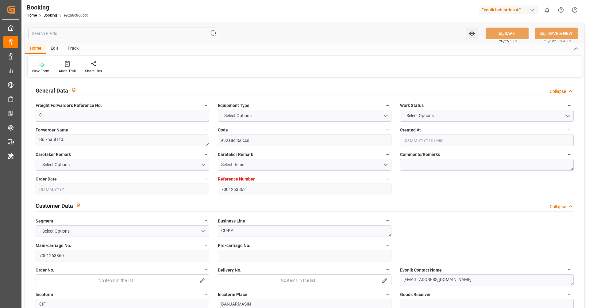
type input "BEANR"
type input "IDBDJ"
type input "MYPKG"
type input "IDJKT"
type input "0"
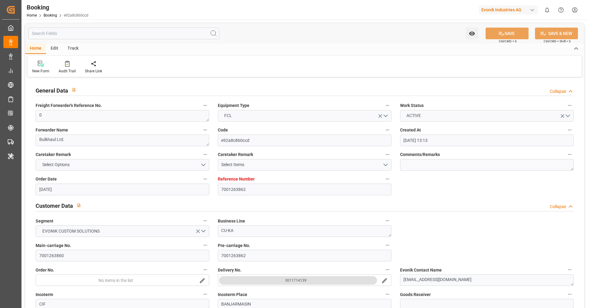
type input "01.09.2025 13:13"
type input "01.09.2025"
type input "08.11.2025"
type input "19.09.2025"
type input "19.09.2025 00:00"
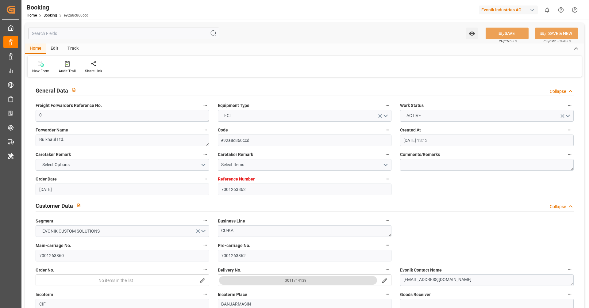
type input "19.09.2025 00:00"
type input "[DATE] 00:00"
type input "24.09.2025 00:00"
type input "[DATE] 00:00"
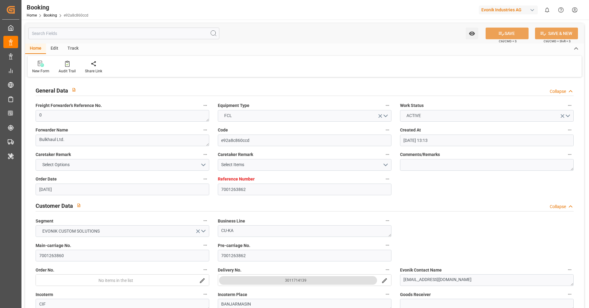
type input "06.11.2025 00:00"
type input "08.11.2025 00:00"
type input "27.10.2025 00:00"
type input "29.10.2025 00:00"
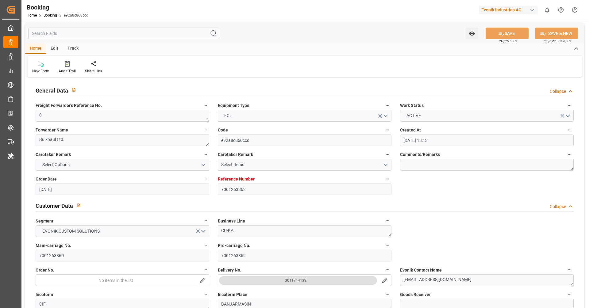
type input "29.10.2025 00:00"
type input "31.10.2025 00:00"
type input "07.11.2025 00:00"
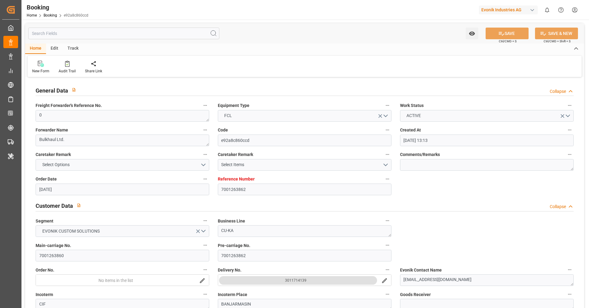
type input "21.09.2025 16:37"
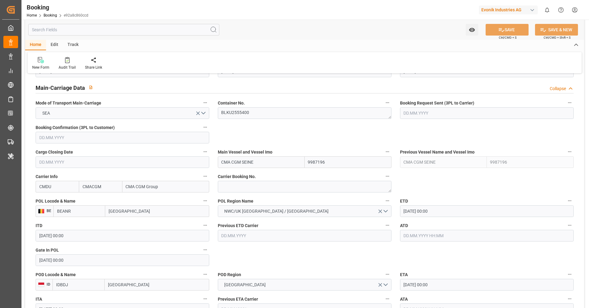
scroll to position [383, 0]
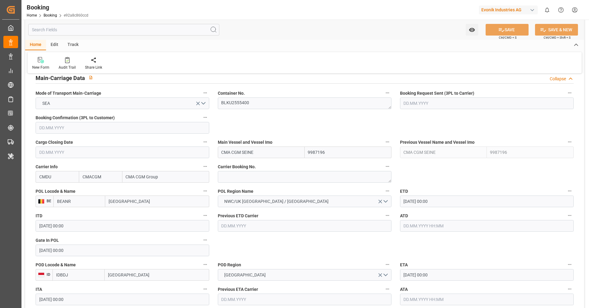
click at [449, 203] on input "24.09.2025 00:00" at bounding box center [487, 202] width 174 height 12
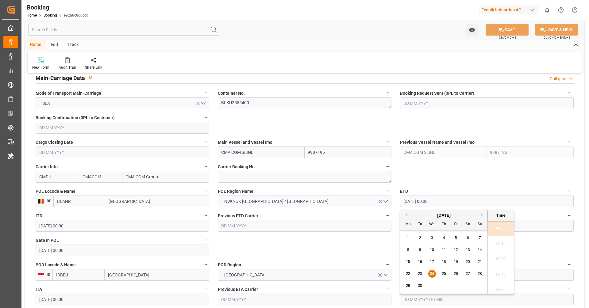
click at [453, 274] on div "26" at bounding box center [456, 274] width 8 height 7
type input "26.09.2025 00:00"
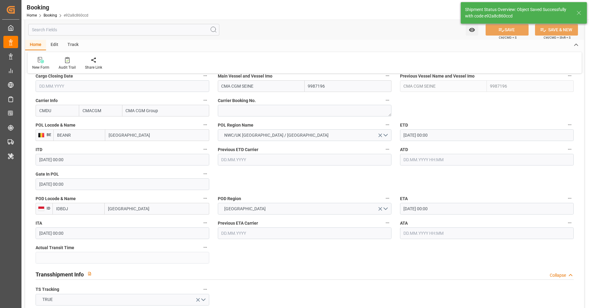
type textarea "Vipul Benurkar"
type textarea "Pod-businessDivision-businessLine-"
type input "24.09.2025 07:14"
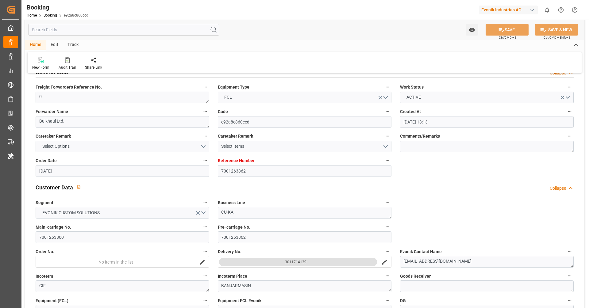
scroll to position [0, 0]
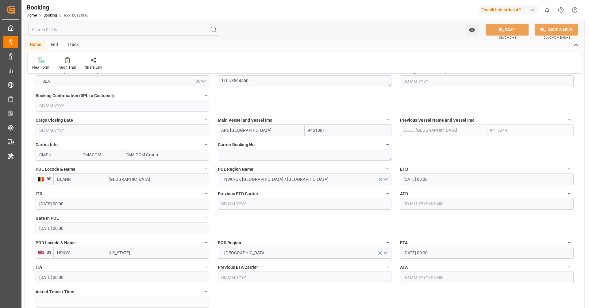
scroll to position [407, 0]
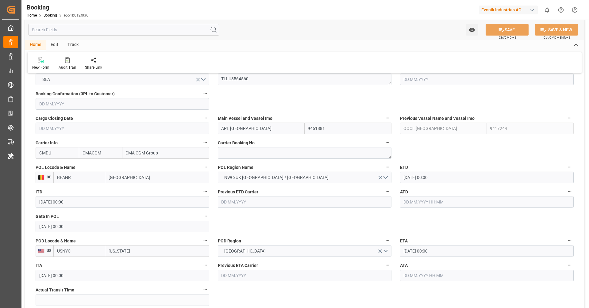
click at [416, 202] on input "text" at bounding box center [487, 202] width 174 height 12
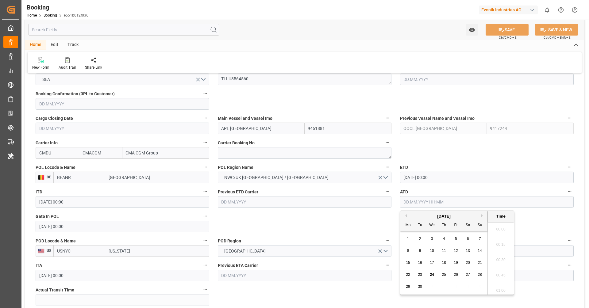
scroll to position [753, 0]
click at [421, 277] on span "23" at bounding box center [420, 275] width 4 height 4
type input "[DATE] 00:00"
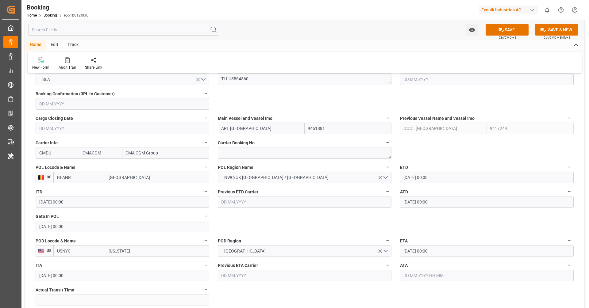
click at [332, 238] on label "POD Region" at bounding box center [305, 241] width 174 height 9
click at [383, 238] on button "POD Region" at bounding box center [387, 241] width 8 height 8
click at [309, 225] on div at bounding box center [294, 154] width 589 height 308
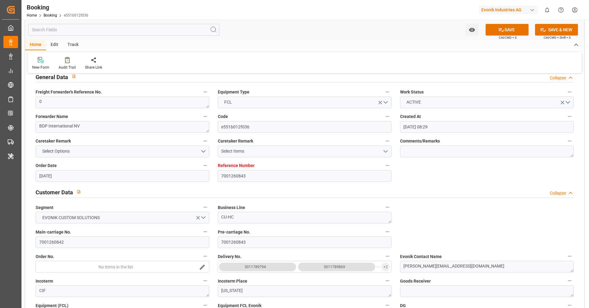
scroll to position [0, 0]
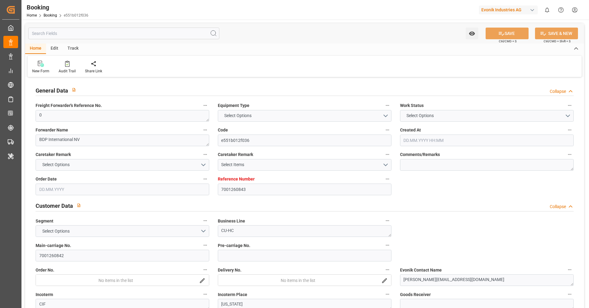
type input "7001260843"
type input "9461881"
type input "9417244"
type input "CMACGM"
type input "CMA CGM Group"
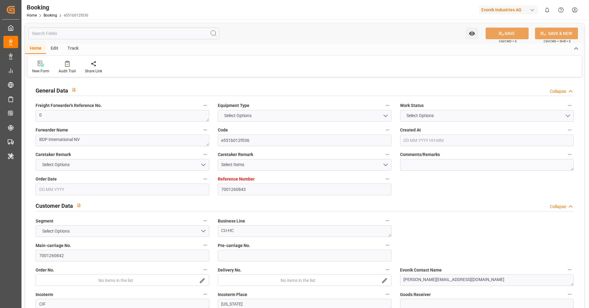
type input "BEANR"
type input "USNYC"
type input "0"
type input "[DATE] 08:29"
type input "[DATE]"
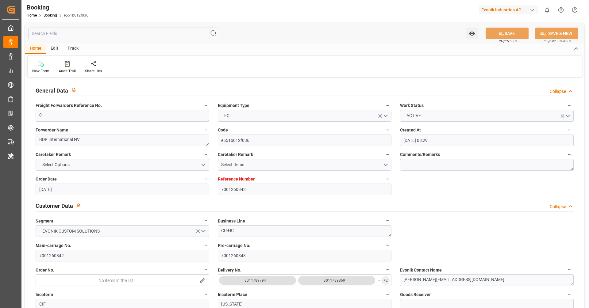
type input "[DATE]"
type input "[DATE] 00:00"
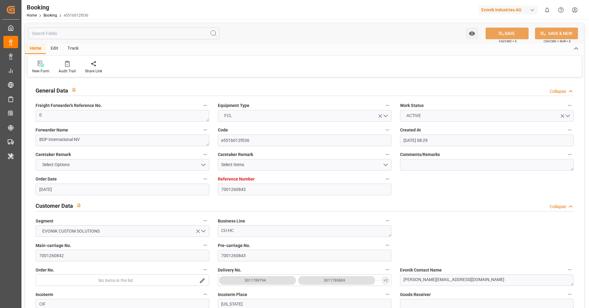
type input "[DATE] 00:00"
type input "[DATE] 05:53"
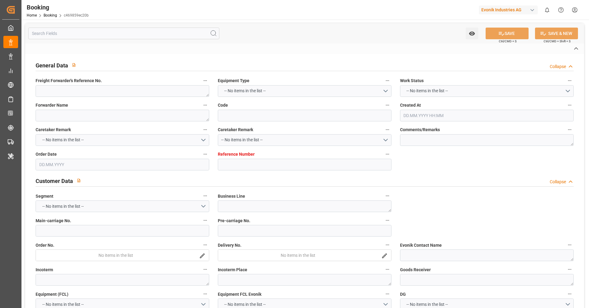
type textarea "0"
type textarea "Evonik Antwerp"
type input "c469859ec20b"
type input "0"
type textarea "AT-AN"
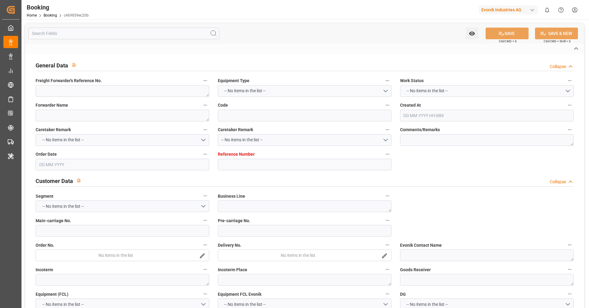
type input "4006651514"
type textarea "[PERSON_NAME][EMAIL_ADDRESS][PERSON_NAME][DOMAIN_NAME]"
type textarea "DAP"
type textarea "Mobil, [GEOGRAPHIC_DATA]"
type textarea "Evonik Plant 0000500154"
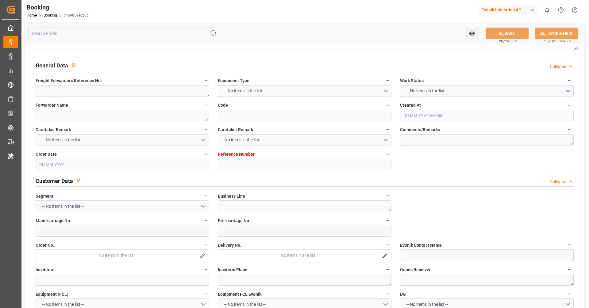
type textarea "[GEOGRAPHIC_DATA]"
type textarea "MSMU2838529"
type input "[PERSON_NAME]"
type input "MSCU"
type textarea "213B1914790"
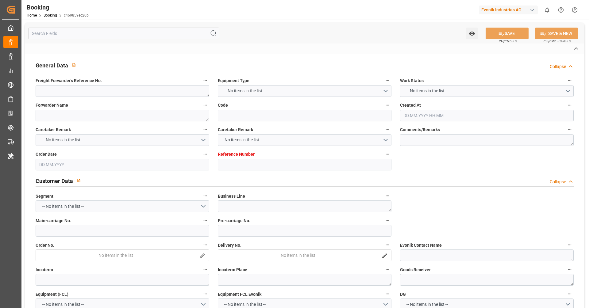
type input "[GEOGRAPHIC_DATA]"
type input "Mobile"
type textarea "INPUT_Evonik_Seeburger_LoadTenderOcean_1002980673_20250722164024099.xml"
type textarea "NWC/UK North West Continent / UK_USMOB_MSCU_AT-AN"
type textarea "INPUT_Evonik_Seeburger_LoadTenderOcean_1002906874_20250630094656089.xml,INPUT_E…"
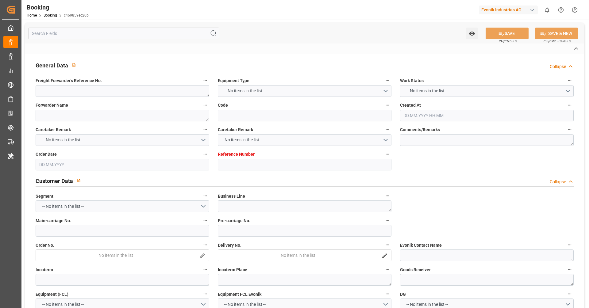
type textarea "1002980673"
type textarea "Vismitha Mahadev"
type textarea "businessDivision-businessLine-"
type textarea "EVONIK Load Tender XML"
type textarea "a011t00000LcJC5AAN"
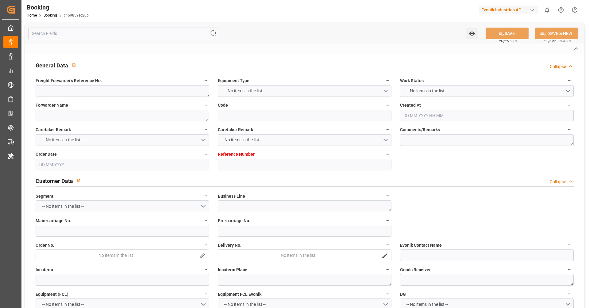
type textarea "No"
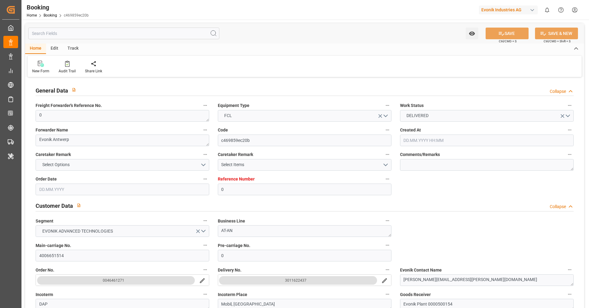
type input "0"
type input "9535204"
type input "MSC"
type input "Mediterranean Shipping Company"
type input "BEANR"
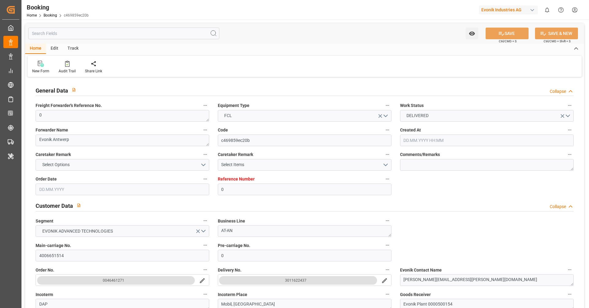
type input "USMOB"
type input "27"
type input "0"
type input "30.06.2025 07:48"
type input "30.06.2025"
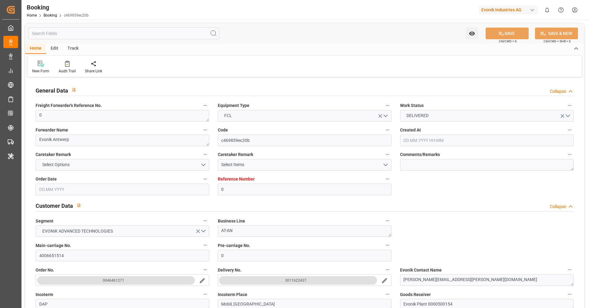
type input "22.08.2025"
type input "04.07.2025"
type input "18.07.2025 00:00"
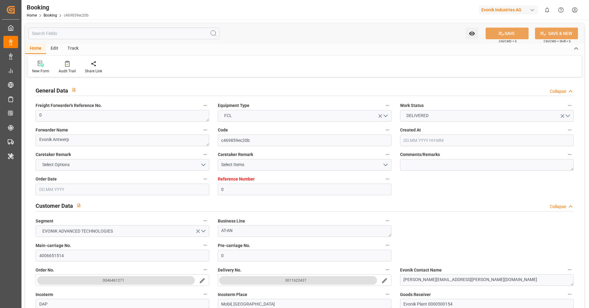
type input "10.07.2025 00:00"
type input "14.08.2025 00:00"
type input "18.08.2025 00:00"
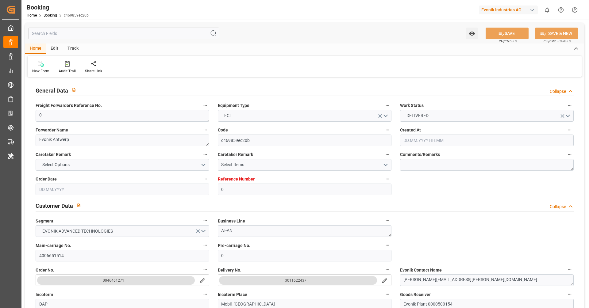
type input "18.08.2025 00:00"
type input "23.09.2025 12:02"
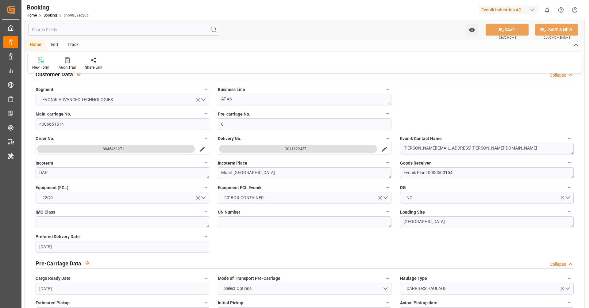
scroll to position [82, 0]
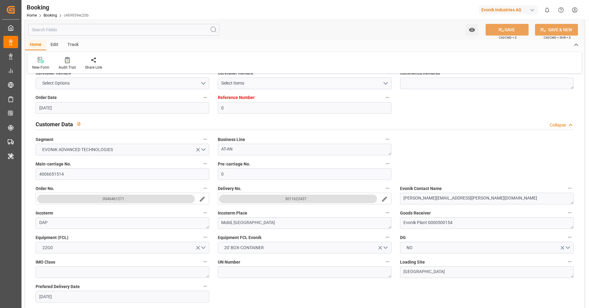
click at [65, 66] on div "Audit Trail" at bounding box center [67, 68] width 17 height 6
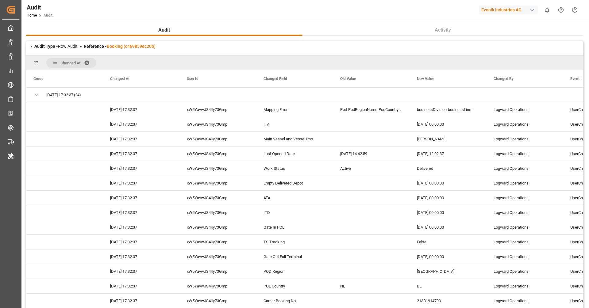
click at [135, 49] on div "Reference - Booking (c469859ec20b)" at bounding box center [120, 46] width 72 height 6
click at [140, 43] on div "Reference - Booking (c469859ec20b)" at bounding box center [120, 46] width 72 height 6
click at [140, 44] on link "Booking (c469859ec20b)" at bounding box center [131, 46] width 49 height 5
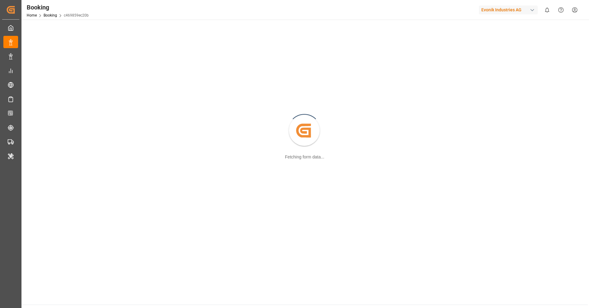
click at [140, 44] on div "Created by potrace 1.15, written by Peter Selinger 2001-2017 Fetching form data…" at bounding box center [304, 131] width 559 height 216
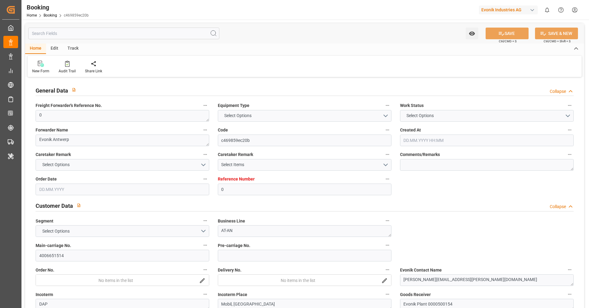
type input "0"
type input "9535204"
type input "MSC"
type input "Mediterranean Shipping Company"
type input "BEANR"
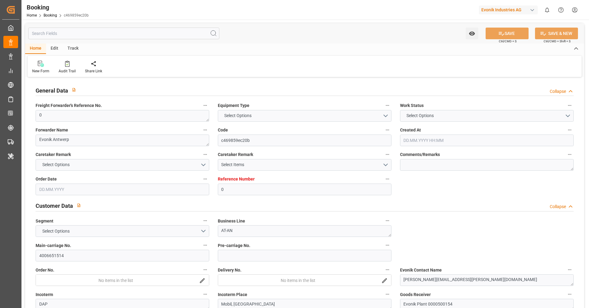
type input "USMOB"
type input "27"
type input "0"
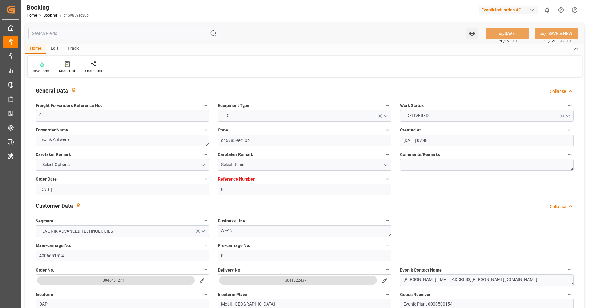
type input "30.06.2025 07:48"
type input "30.06.2025"
type input "22.08.2025"
type input "04.07.2025"
type input "18.07.2025 00:00"
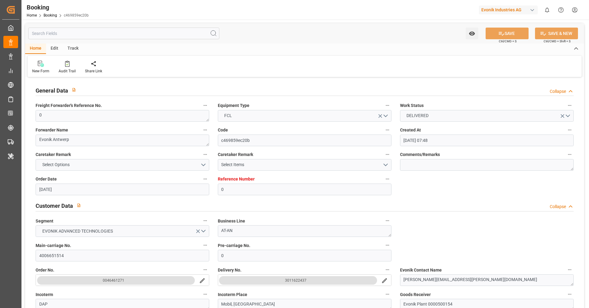
type input "18.07.2025 00:00"
type input "10.07.2025 00:00"
type input "14.08.2025 00:00"
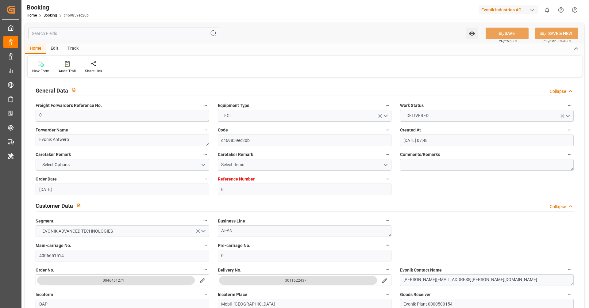
type input "14.08.2025 00:00"
type input "18.08.2025 00:00"
type input "23.09.2025 12:02"
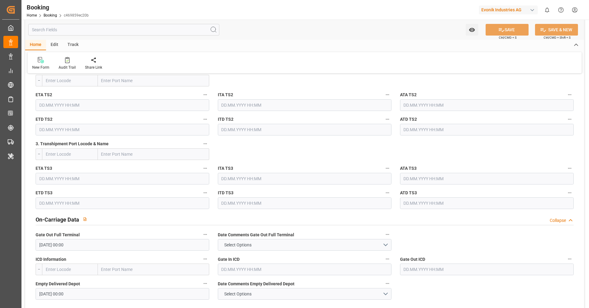
scroll to position [752, 0]
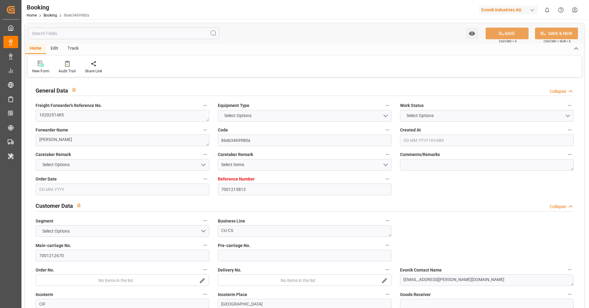
type input "7001215813"
type input "9619933"
type input "Hapag Lloyd"
type input "Hapag Lloyd Aktiengesellschaft"
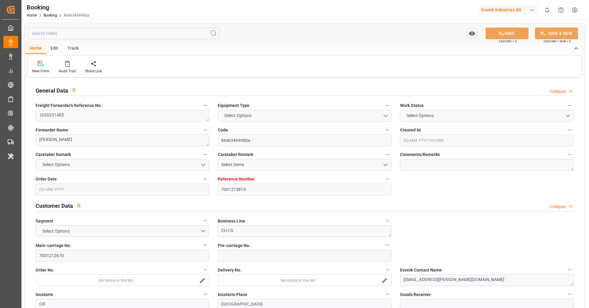
type input "NLRTM"
type input "THBKK"
type input "MYTPP"
type input "THLCH"
type input "0"
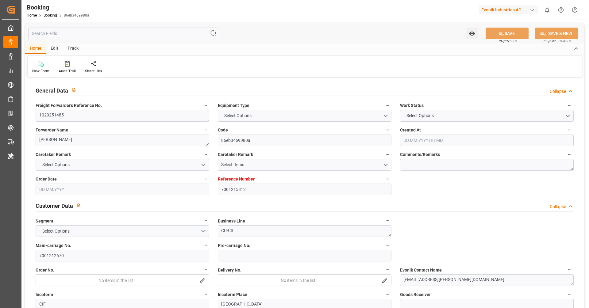
type input "NLRTM"
type input "THLCH"
type input "9439759"
type input "9351036"
type input "08.07.2025 06:20"
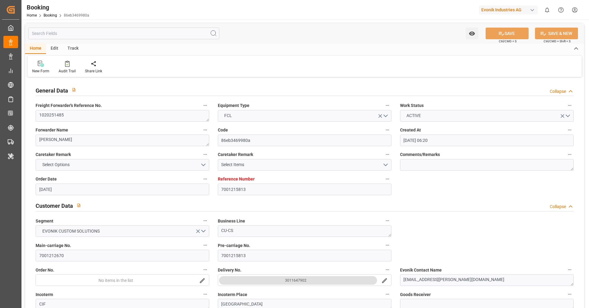
type input "08.07.2025"
type input "22.09.2025"
type input "30.07.2025"
type input "04.08.2025 00:00"
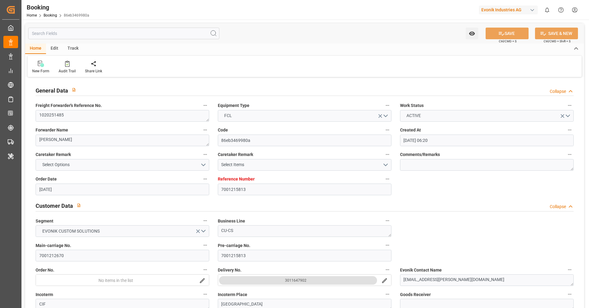
type input "04.08.2025 14:48"
type input "01.08.2025 01:50"
type input "29.09.2025 12:00"
type input "16.09.2025 00:00"
type input "14.09.2025 08:30"
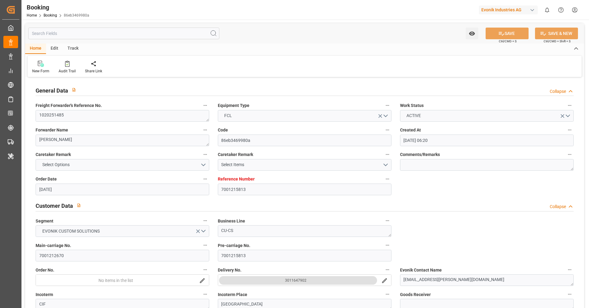
type input "06.09.2025 00:00"
type input "14.09.2025 08:48"
type input "22.09.2025 00:01"
type input "08.09.2025 00:00"
type input "22.09.2025 06:36"
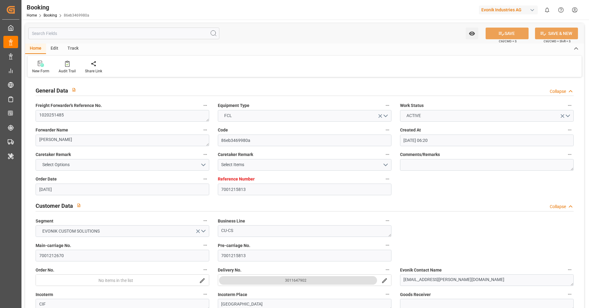
type input "24.09.2025 00:00"
type input "10.09.2025 00:00"
type input "26.09.2025 00:00"
type input "13.09.2025 00:00"
type input "19.08.2025"
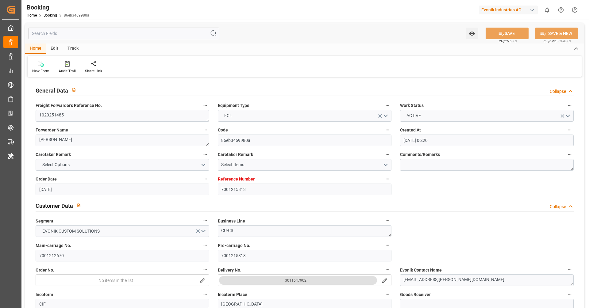
type input "23.09.2025 15:34"
type input "23.09.2025"
type input "25.07.2025 11:05"
type input "30.07.2025 05:30"
type input "03.08.2025 17:17"
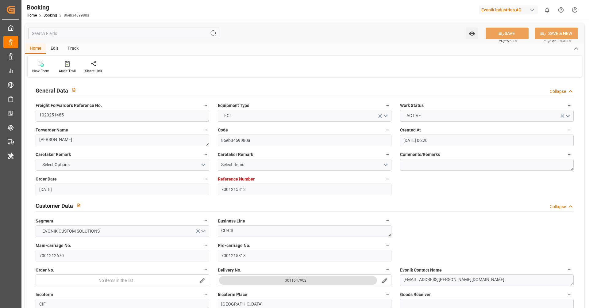
type input "04.08.2025 16:25"
type input "14.09.2025 08:30"
type input "14.09.2025 08:37"
type input "14.09.2025 08:48"
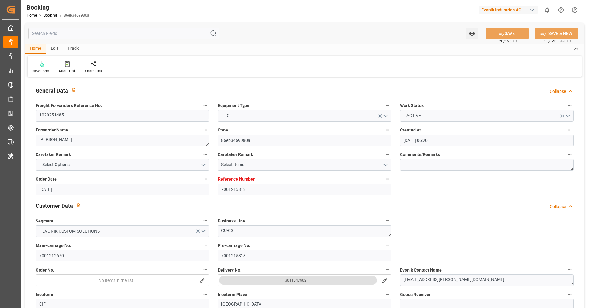
type input "15.09.2025 01:29"
type input "15.09.2025 03:35"
type input "21.09.2025 13:22"
type input "22.09.2025 00:01"
type input "22.09.2025 06:48"
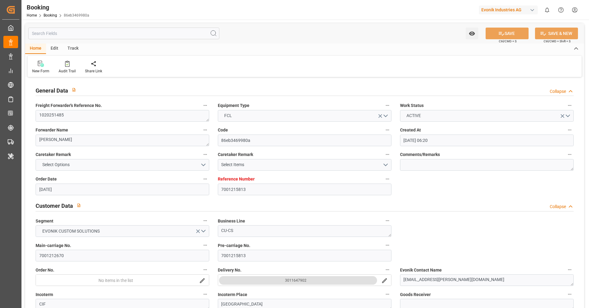
type input "24.09.2025 10:00"
type input "24.09.2025 20:18"
type input "26.09.2025 12:00"
type input "[DATE] 12:00"
type input "28.09.2025 20:18"
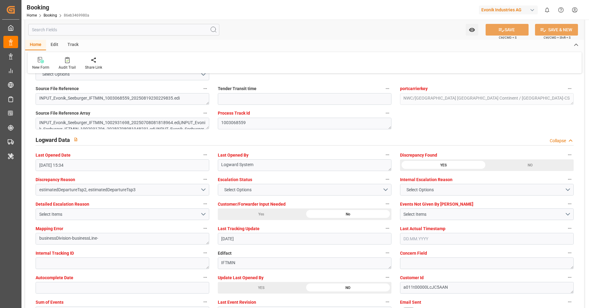
scroll to position [1057, 0]
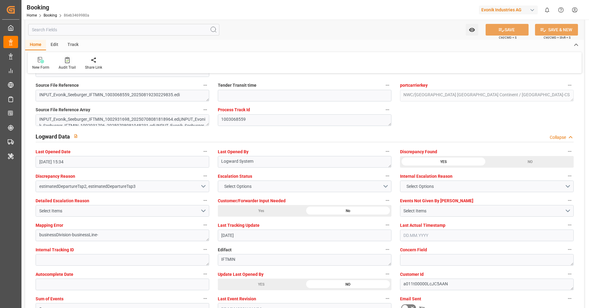
click at [65, 67] on div "Audit Trail" at bounding box center [67, 68] width 17 height 6
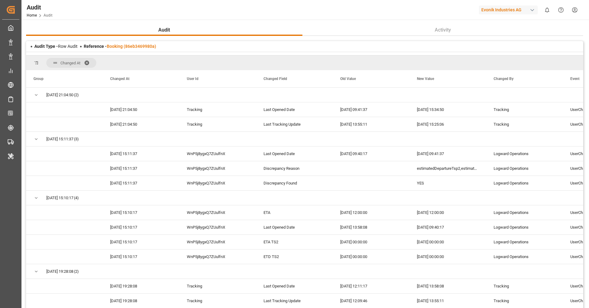
click at [135, 49] on div "Reference - Booking (86eb3469980a)" at bounding box center [120, 46] width 72 height 6
click at [140, 44] on link "Booking (86eb3469980a)" at bounding box center [131, 46] width 49 height 5
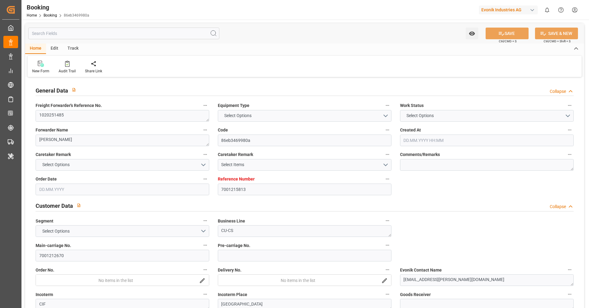
type input "7001215813"
type input "9619933"
type input "Hapag Lloyd"
type input "Hapag Lloyd Aktiengesellschaft"
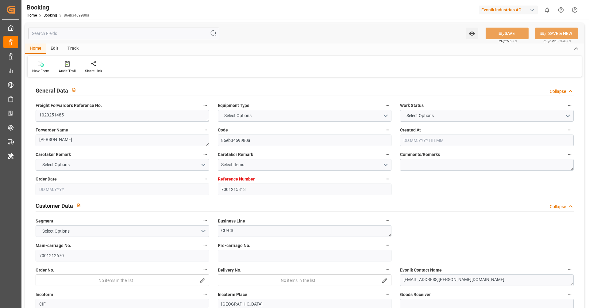
type input "NLRTM"
type input "THBKK"
type input "MYTPP"
type input "THLCH"
type input "0"
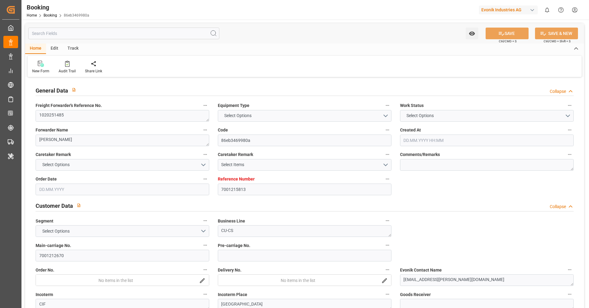
type input "NLRTM"
type input "THLCH"
type input "9439759"
type input "9351036"
type input "08.07.2025 06:20"
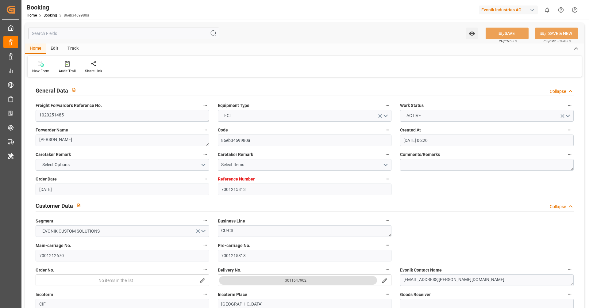
type input "08.07.2025"
type input "22.09.2025"
type input "30.07.2025"
type input "[DATE] 00:00"
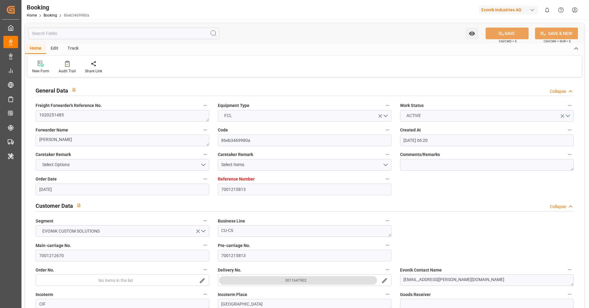
type input "04.08.2025 14:48"
type input "01.08.2025 01:50"
type input "29.09.2025 12:00"
type input "16.09.2025 00:00"
type input "14.09.2025 08:30"
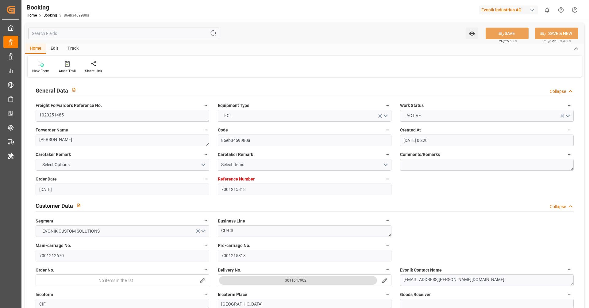
type input "06.09.2025 00:00"
type input "14.09.2025 08:48"
type input "22.09.2025 00:01"
type input "08.09.2025 00:00"
type input "22.09.2025 06:36"
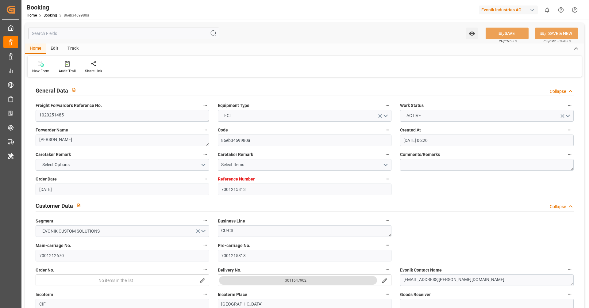
type input "24.09.2025 00:00"
type input "10.09.2025 00:00"
type input "26.09.2025 00:00"
type input "13.09.2025 00:00"
type input "19.08.2025"
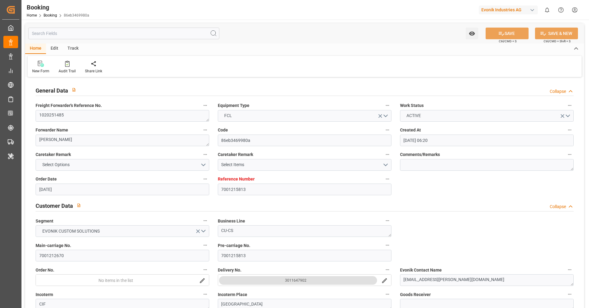
type input "23.09.2025 15:34"
type input "23.09.2025"
type input "25.07.2025 11:05"
type input "30.07.2025 05:30"
type input "03.08.2025 17:17"
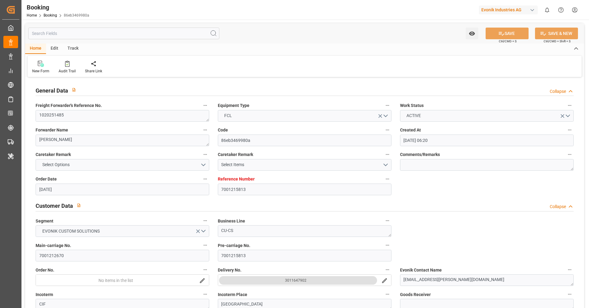
type input "04.08.2025 16:25"
type input "14.09.2025 08:30"
type input "14.09.2025 08:37"
type input "14.09.2025 08:48"
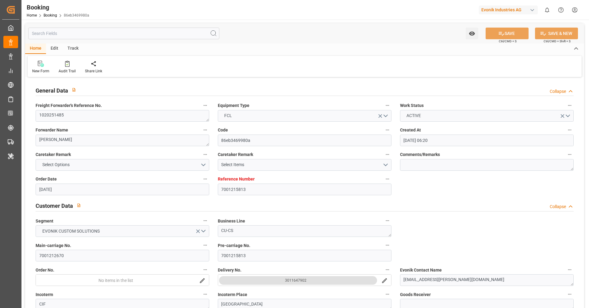
type input "15.09.2025 01:29"
type input "15.09.2025 03:35"
type input "21.09.2025 13:22"
type input "22.09.2025 00:01"
type input "22.09.2025 06:48"
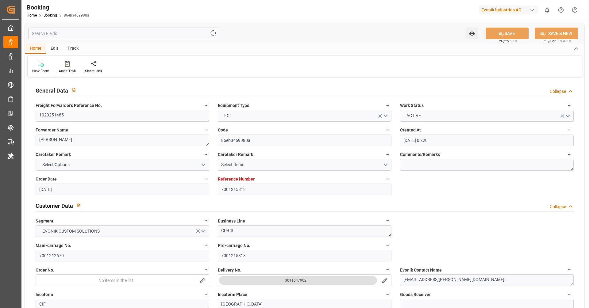
type input "24.09.2025 10:00"
type input "24.09.2025 20:18"
type input "26.09.2025 12:00"
type input "13.09.2025 12:00"
type input "28.09.2025 20:18"
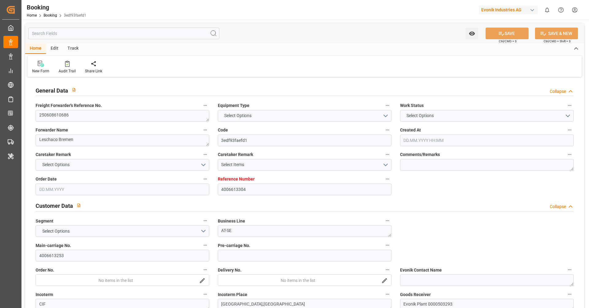
type input "4006613304"
type input "9619919"
type input "Hapag Lloyd"
type input "Hapag Lloyd Aktiengesellschaft"
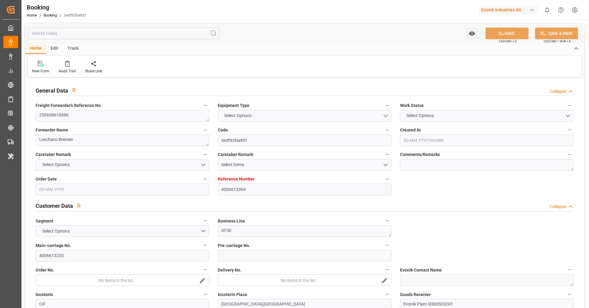
type input "DEHAM"
type input "JPNGO"
type input "CNQDG"
type input "SGSIN"
type input "CNSHG"
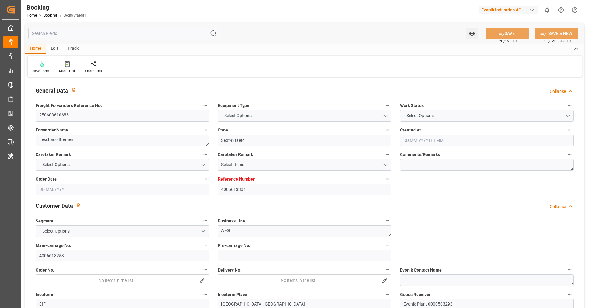
type input "0"
type input "DEHAM"
type input "JPNGO"
type input "9978638"
type input "9736107"
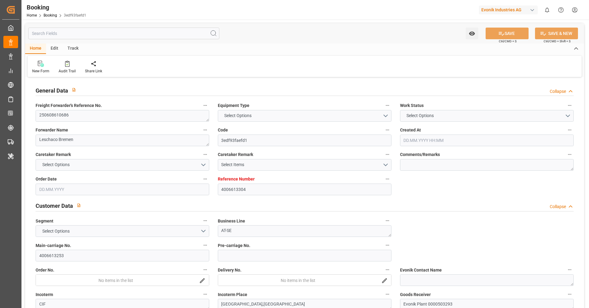
type input "9430765"
type input "9235531"
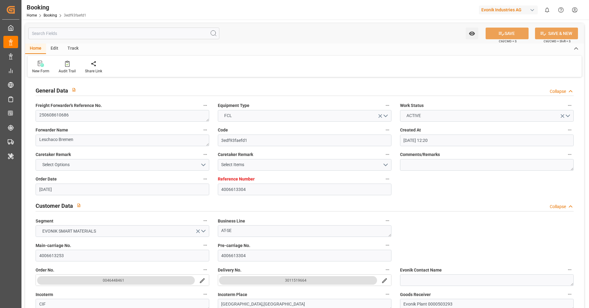
type input "02.06.2025 12:20"
type input "02.06.2025"
type input "20.08.2025"
type input "20.06.2025"
type input "10.09.2025"
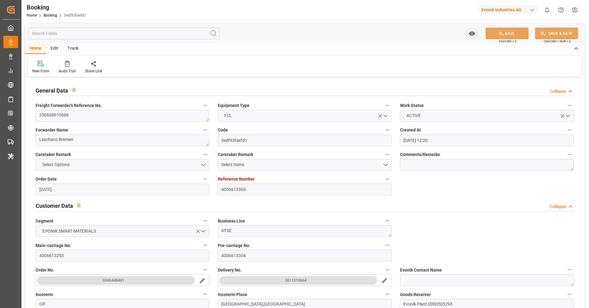
type input "05.07.2025 00:00"
type input "06.07.2025 07:06"
type input "30.06.2025 14:55"
type input "01.10.2025 18:00"
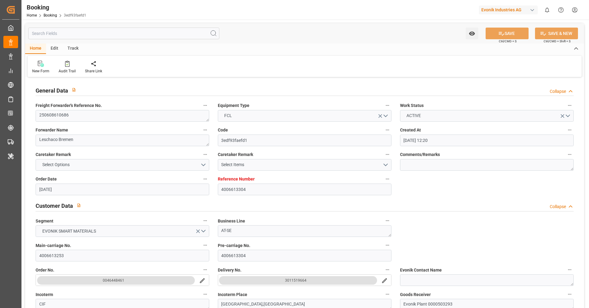
type input "03.09.2025 00:00"
type input "04.09.2025 07:00"
type input "[DATE] 00:00"
type input "26.08.2025 00:00"
type input "09.09.2025 19:00"
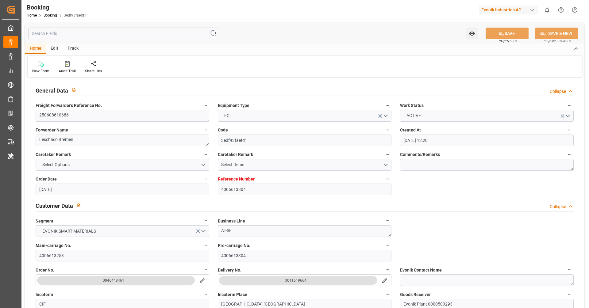
type input "29.08.2025 00:00"
type input "08.09.2025 14:00"
type input "08.09.2025 19:00"
type input "26.08.2025 00:01"
type input "10.09.2025 00:48"
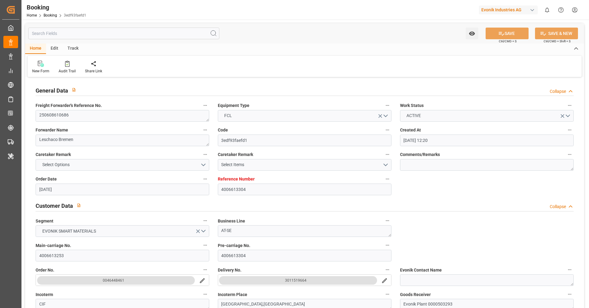
type input "13.09.2025 12:00"
type input "29.08.2025 20:00"
type input "13.09.2025 15:00"
type input "23.09.2025 13:30"
type input "23.09.2025 01:00"
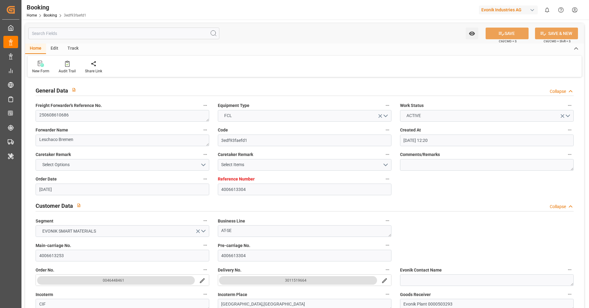
type input "23.09.2025 14:24"
type input "26.09.2025 05:00"
type input "26.09.2025 20:00"
type input "27.06.2025"
type input "24.09.2025 01:36"
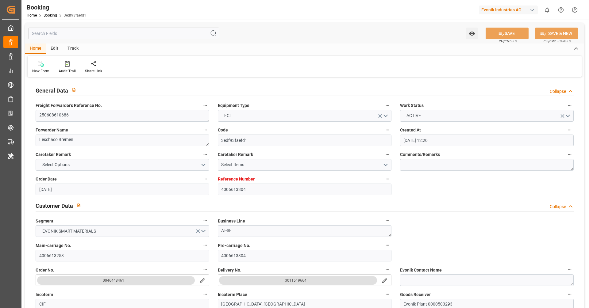
type input "24.09.2025"
type input "18.06.2025 06:11"
type input "04.07.2025 19:11"
type input "06.07.2025 07:00"
type input "06.07.2025 07:33"
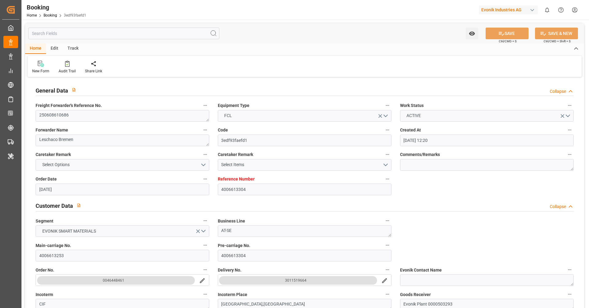
type input "04.09.2025 07:00"
type input "26.08.2025 01:57"
type input "04.09.2025 07:00"
type input "20.08.2025 15:18"
type input "05.09.2025 00:11"
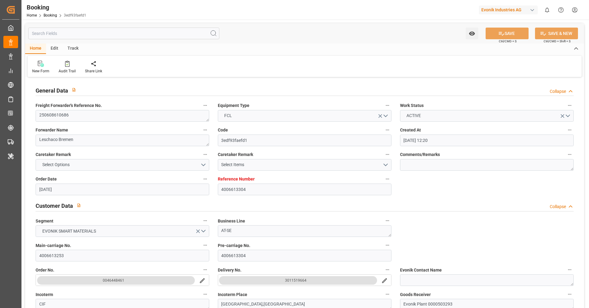
type input "04.09.2025 23:27"
type input "08.09.2025 12:55"
type input "09.09.2025 19:00"
type input "10.09.2025 00:30"
type input "10.09.2025 13:22"
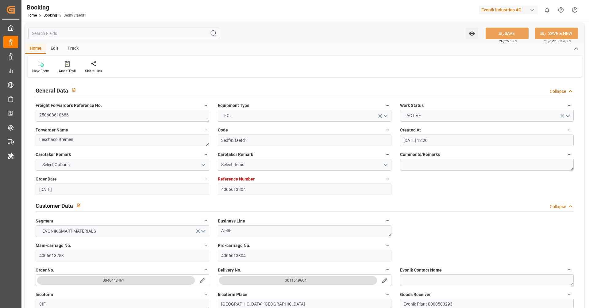
type input "10.09.2025 00:48"
type input "10.09.2025 02:53"
type input "13.09.2025 15:00"
type input "30.09.2025 19:31"
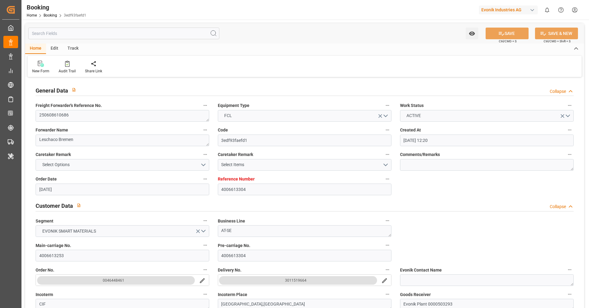
type input "13.09.2025 08:29"
type input "11.09.2025 23:55"
type input "23.09.2025 13:30"
type input "23.09.2025 14:06"
type input "23.09.2025 22:55"
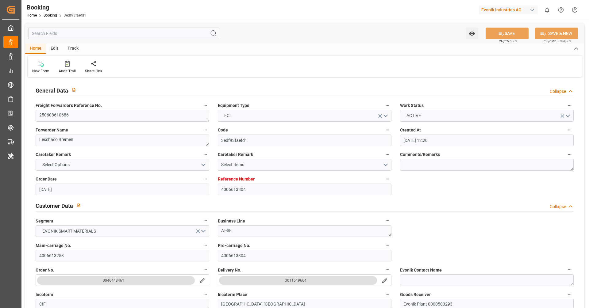
type input "23.09.2025 14:24"
type input "26.09.2025 05:00"
type input "01.10.2025 18:00"
type input "01.10.2025 21:35"
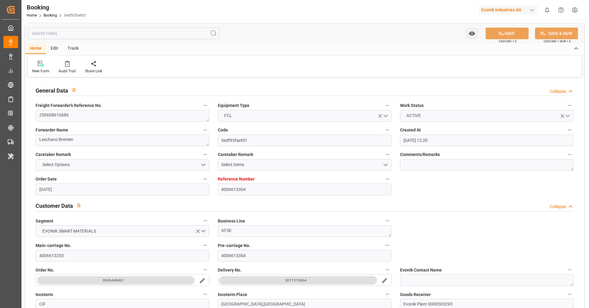
type input "06.10.2025 12:00"
type input "05.10.2025 21:35"
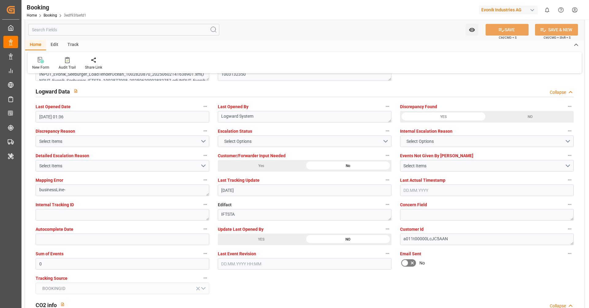
scroll to position [1093, 0]
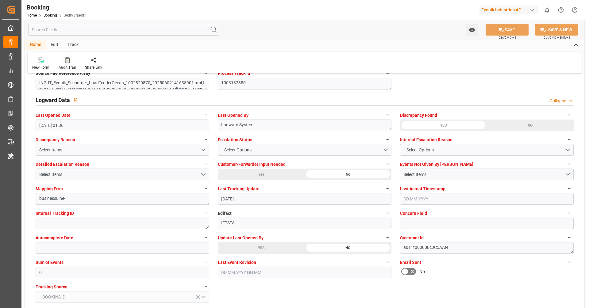
click at [69, 70] on div "Audit Trail" at bounding box center [67, 68] width 17 height 6
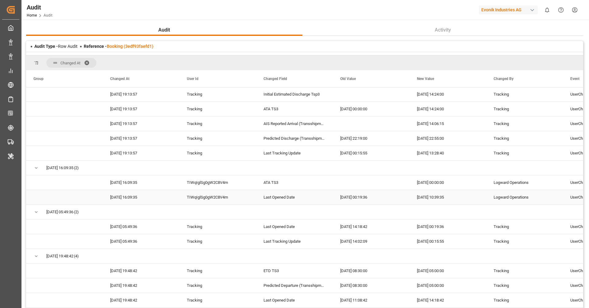
scroll to position [89, 0]
click at [128, 47] on link "Booking (3edf93faefd1)" at bounding box center [130, 46] width 47 height 5
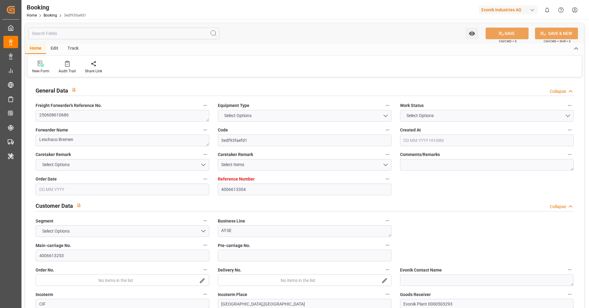
type input "4006613304"
type input "9619919"
type input "Hapag [PERSON_NAME]"
type input "Hapag Lloyd Aktiengesellschaft"
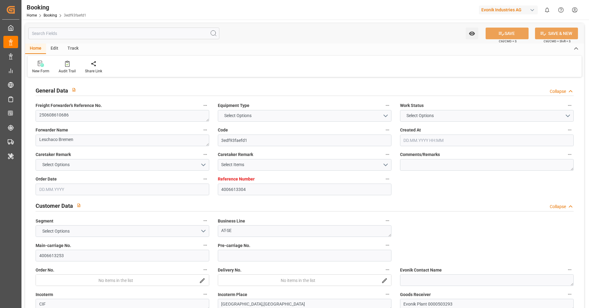
type input "DEHAM"
type input "JPNGO"
type input "CNQDG"
type input "SGSIN"
type input "CNSHG"
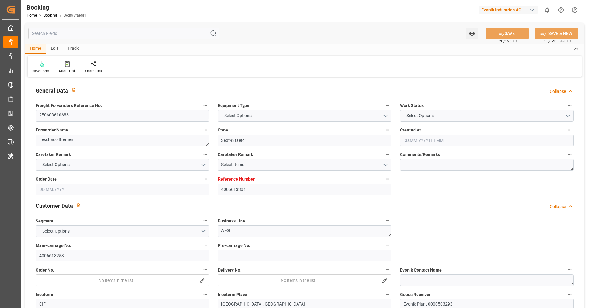
type input "0"
type input "DEHAM"
type input "JPNGO"
type input "9978638"
type input "9736107"
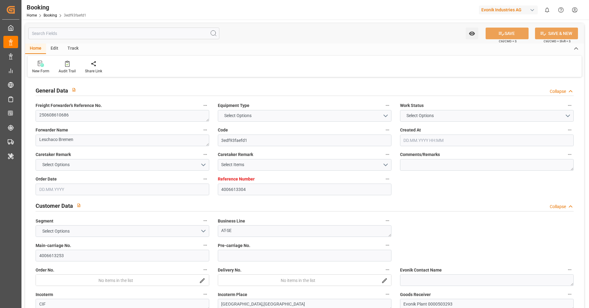
type input "9430765"
type input "9235531"
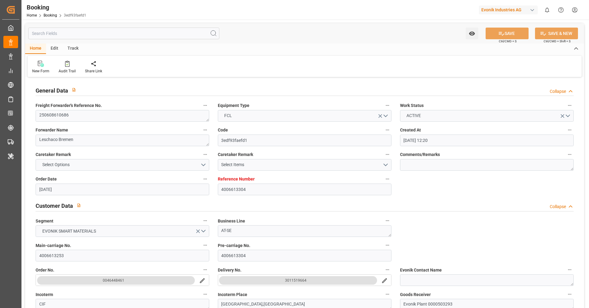
type input "[DATE] 12:20"
type input "[DATE]"
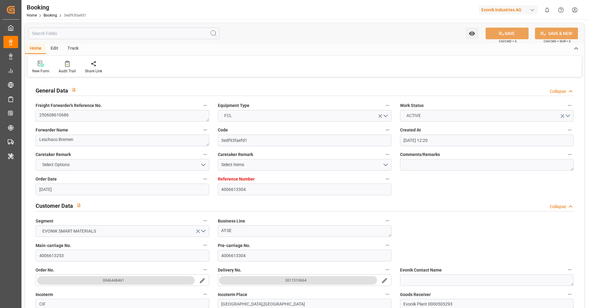
type input "[DATE] 00:00"
type input "[DATE] 07:06"
type input "[DATE] 14:55"
type input "[DATE] 18:00"
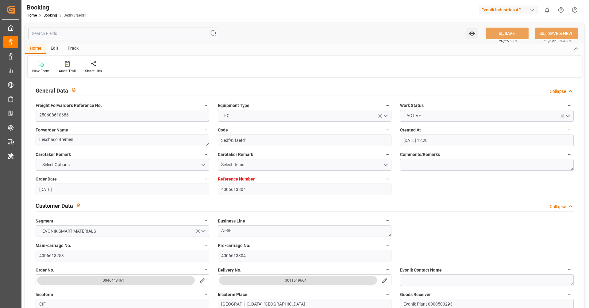
type input "[DATE] 00:00"
type input "[DATE] 07:00"
type input "[DATE] 00:00"
type input "[DATE] 19:00"
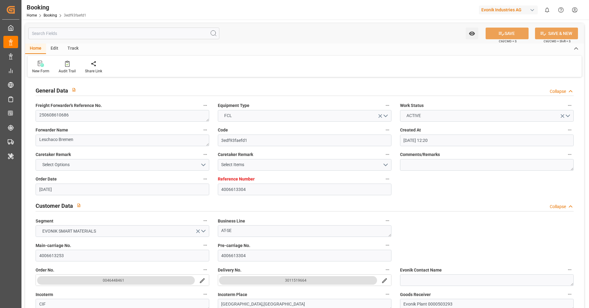
type input "[DATE] 00:00"
type input "[DATE] 14:00"
type input "[DATE] 19:00"
type input "[DATE] 00:01"
type input "[DATE] 00:48"
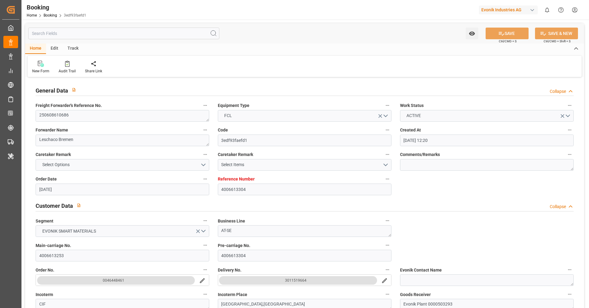
type input "[DATE] 12:00"
type input "[DATE] 20:00"
type input "[DATE] 15:00"
type input "[DATE] 13:30"
type input "[DATE] 01:00"
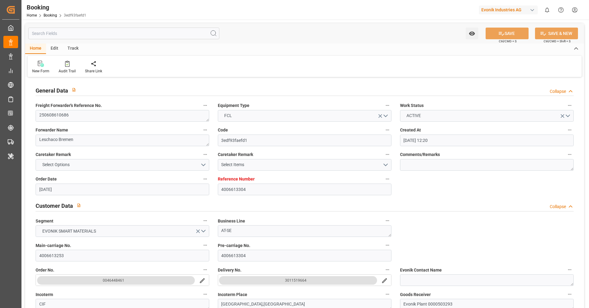
type input "[DATE] 14:24"
type input "[DATE] 05:00"
type input "[DATE] 20:00"
type input "[DATE]"
type input "[DATE] 01:36"
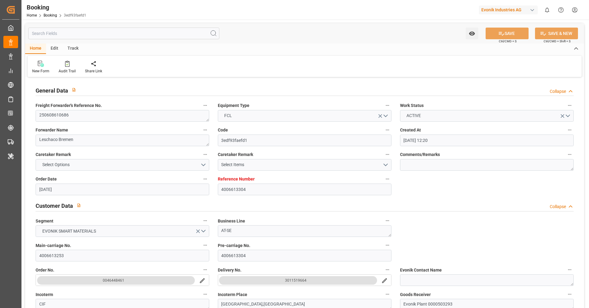
type input "[DATE]"
type input "[DATE] 06:11"
type input "[DATE] 19:11"
type input "[DATE] 07:00"
type input "[DATE] 07:33"
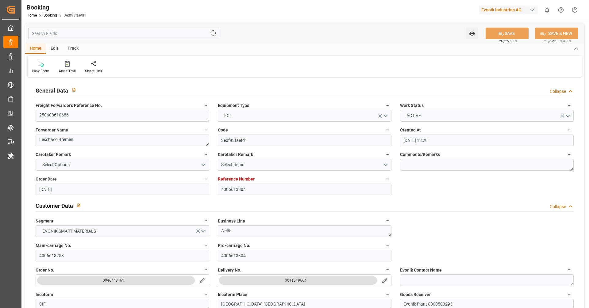
type input "[DATE] 07:00"
type input "[DATE] 01:57"
type input "[DATE] 07:00"
type input "[DATE] 15:18"
type input "[DATE] 00:11"
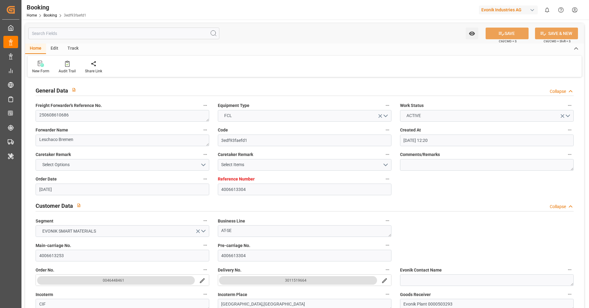
type input "[DATE] 23:27"
type input "[DATE] 12:55"
type input "[DATE] 19:00"
type input "[DATE] 00:30"
type input "[DATE] 13:22"
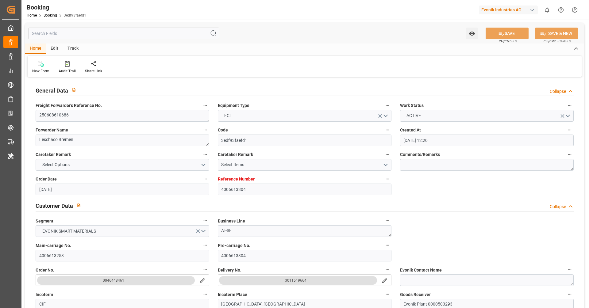
type input "[DATE] 00:48"
type input "[DATE] 02:53"
type input "[DATE] 15:00"
type input "[DATE] 19:31"
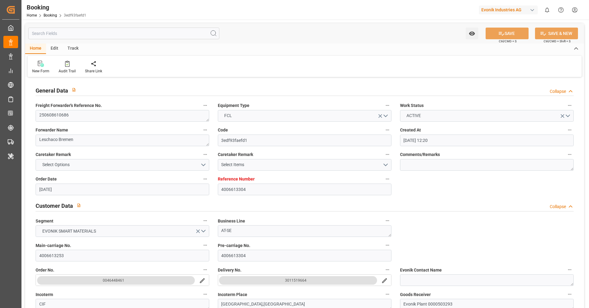
type input "[DATE] 08:29"
type input "[DATE] 23:55"
type input "[DATE] 13:30"
type input "[DATE] 14:06"
type input "[DATE] 22:55"
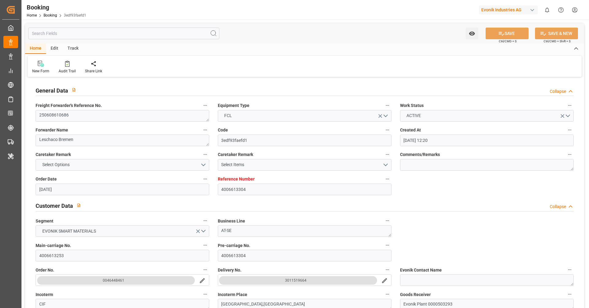
type input "[DATE] 14:24"
type input "[DATE] 05:00"
type input "[DATE] 18:00"
type input "[DATE] 21:35"
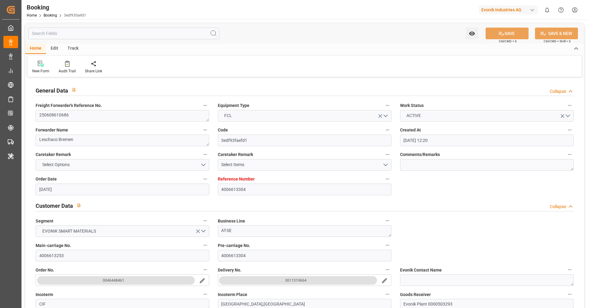
type input "[DATE] 12:00"
type input "[DATE] 21:35"
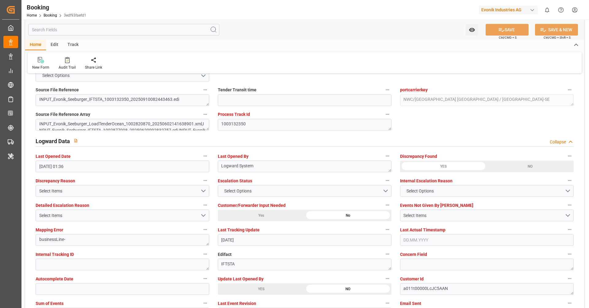
scroll to position [1041, 0]
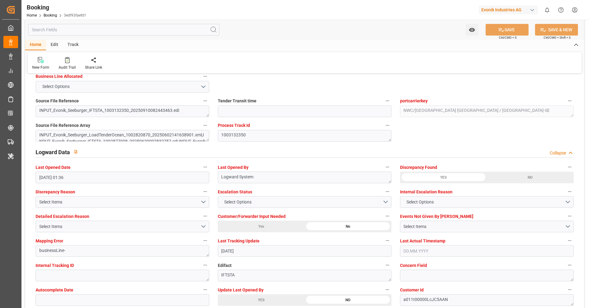
click at [442, 177] on div "YES" at bounding box center [443, 178] width 87 height 12
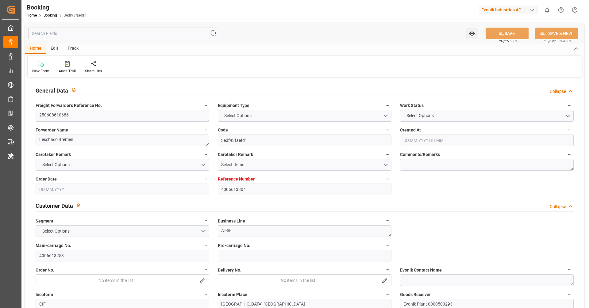
type input "4006613304"
type input "9619919"
type input "Hapag [PERSON_NAME]"
type input "Hapag Lloyd Aktiengesellschaft"
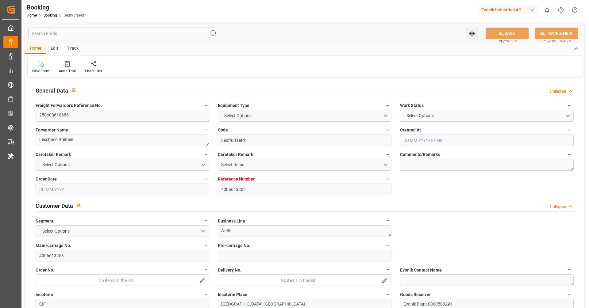
type input "DEHAM"
type input "JPNGO"
type input "CNQDG"
type input "SGSIN"
type input "CNSHG"
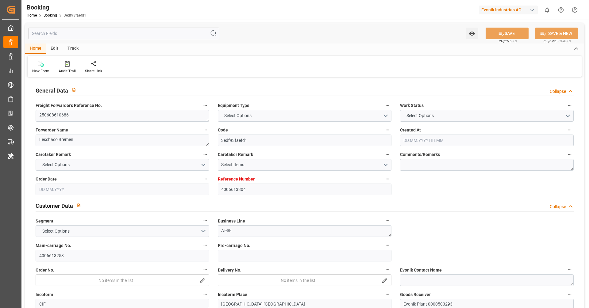
type input "0"
type input "DEHAM"
type input "JPNGO"
type input "9978638"
type input "9736107"
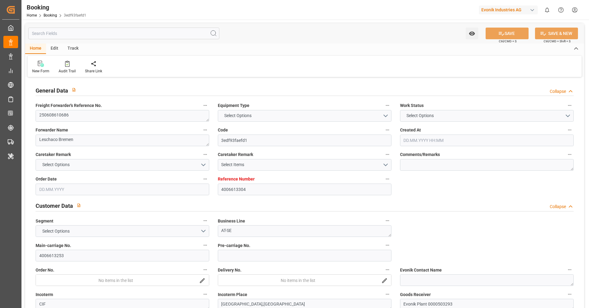
type input "9430765"
type input "9235531"
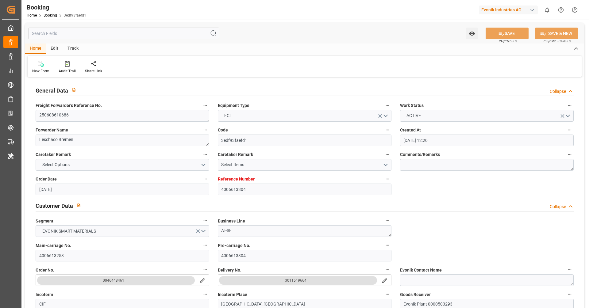
type input "[DATE] 12:20"
type input "[DATE]"
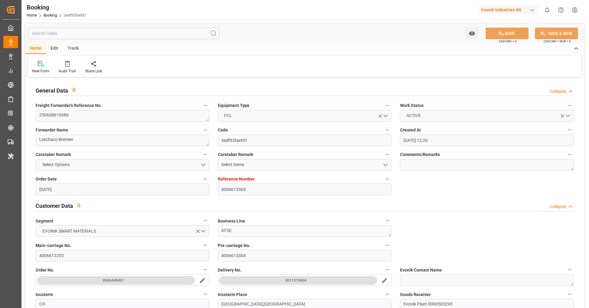
type input "[DATE] 00:00"
type input "[DATE] 07:06"
type input "[DATE] 14:55"
type input "[DATE] 18:00"
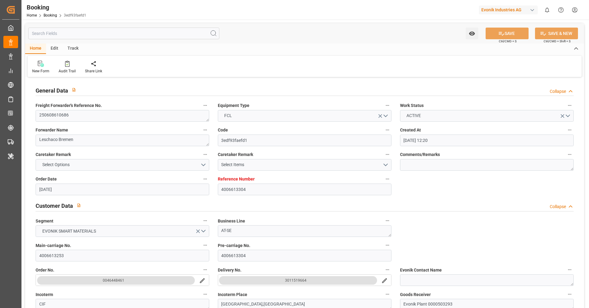
type input "[DATE] 00:00"
type input "[DATE] 07:00"
type input "[DATE] 00:00"
type input "[DATE] 19:00"
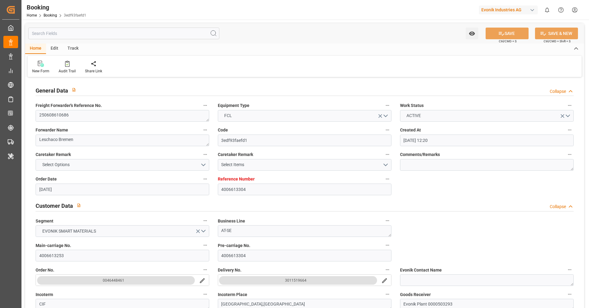
type input "[DATE] 00:00"
type input "[DATE] 14:00"
type input "[DATE] 19:00"
type input "[DATE] 00:01"
type input "[DATE] 00:48"
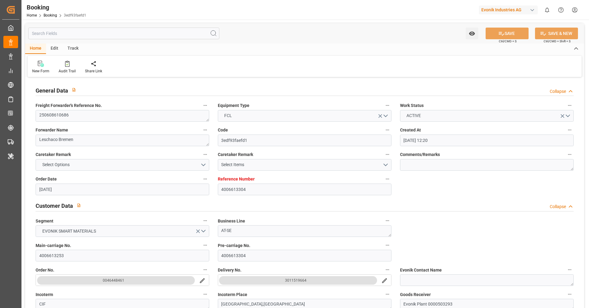
type input "[DATE] 12:00"
type input "[DATE] 20:00"
type input "[DATE] 15:00"
type input "[DATE] 13:30"
type input "[DATE] 01:00"
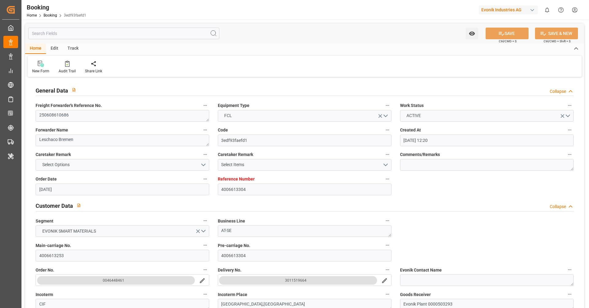
type input "[DATE] 14:24"
type input "[DATE] 05:00"
type input "[DATE] 20:00"
type input "[DATE]"
type input "[DATE] 01:36"
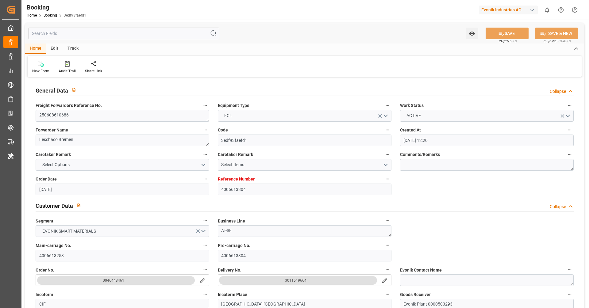
type input "[DATE]"
type input "[DATE] 06:11"
type input "[DATE] 19:11"
type input "[DATE] 07:00"
type input "[DATE] 07:33"
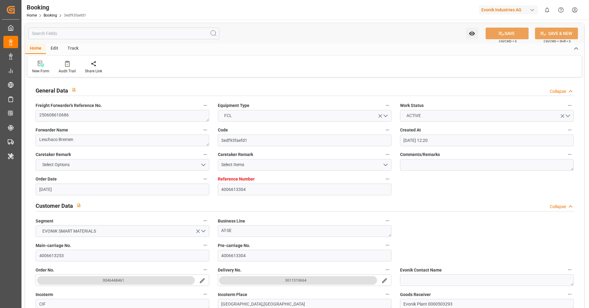
type input "[DATE] 07:00"
type input "[DATE] 01:57"
type input "[DATE] 07:00"
type input "[DATE] 15:18"
type input "[DATE] 00:11"
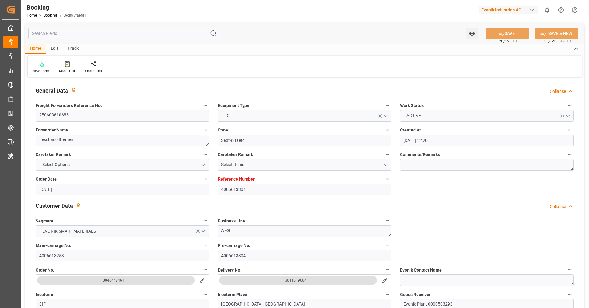
type input "[DATE] 23:27"
type input "[DATE] 12:55"
type input "[DATE] 19:00"
type input "[DATE] 00:30"
type input "[DATE] 13:22"
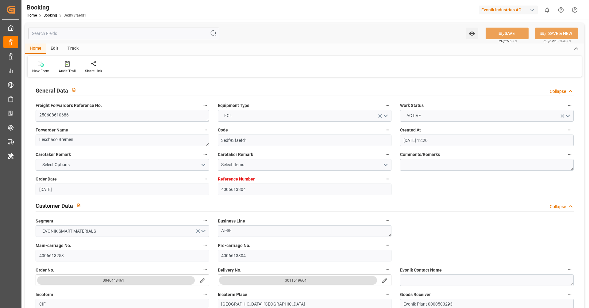
type input "[DATE] 00:48"
type input "[DATE] 02:53"
type input "[DATE] 15:00"
type input "[DATE] 19:31"
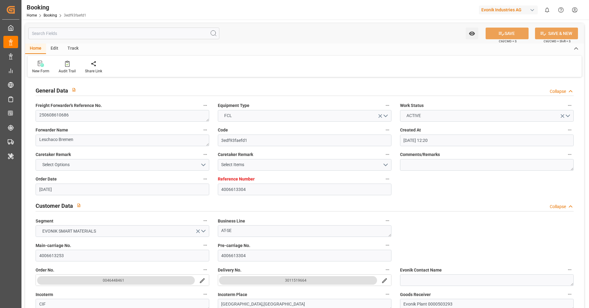
type input "[DATE] 08:29"
type input "11.09.2025 23:55"
type input "23.09.2025 13:30"
type input "23.09.2025 14:06"
type input "23.09.2025 22:55"
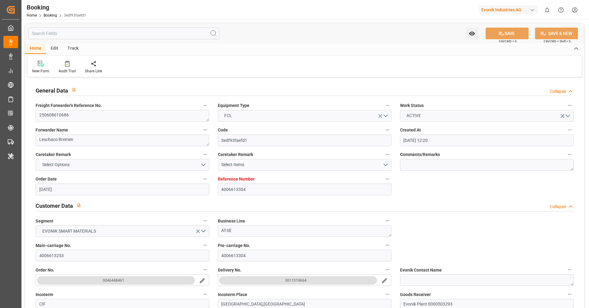
type input "23.09.2025 14:24"
type input "26.09.2025 05:00"
type input "01.10.2025 18:00"
type input "01.10.2025 21:35"
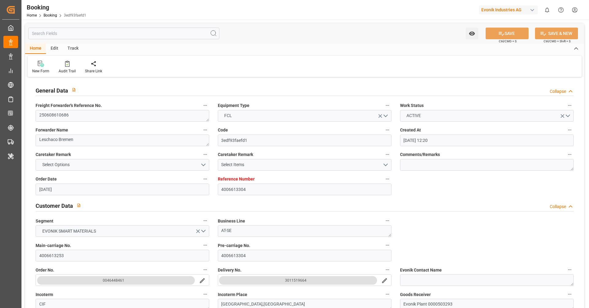
type input "06.10.2025 12:00"
type input "05.10.2025 21:35"
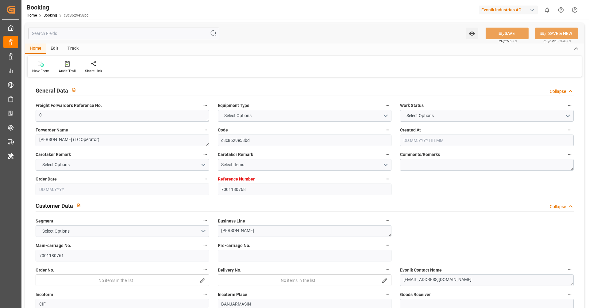
type input "7001180768"
type input "9839210"
type input "CMACGM"
type input "CMA CGM Group"
type input "NLRTM"
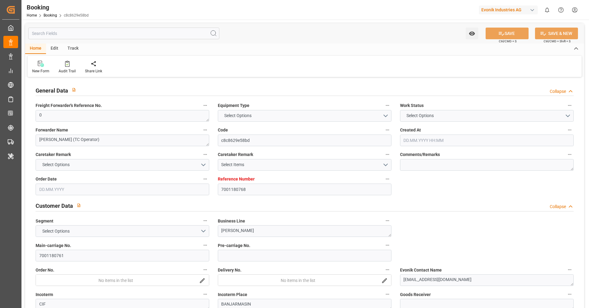
type input "IDBDJ"
type input "MYPKG"
type input "IDJKT"
type input "49"
type input "0"
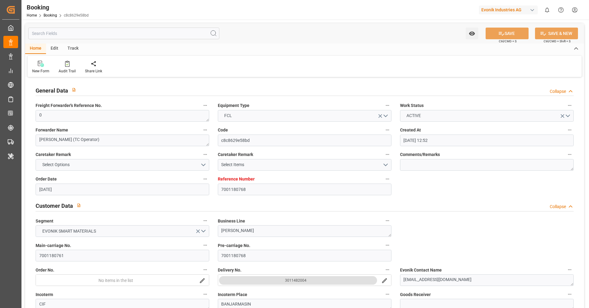
type input "[DATE] 12:52"
type input "[DATE]"
type input "[DATE] 00:00"
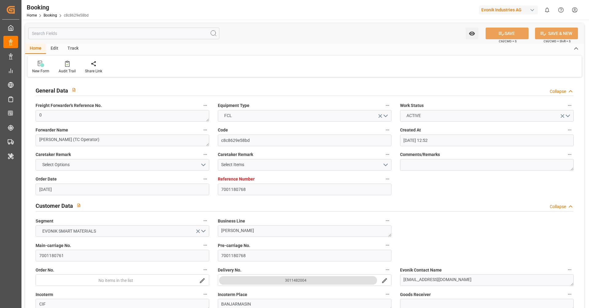
type input "[DATE] 00:00"
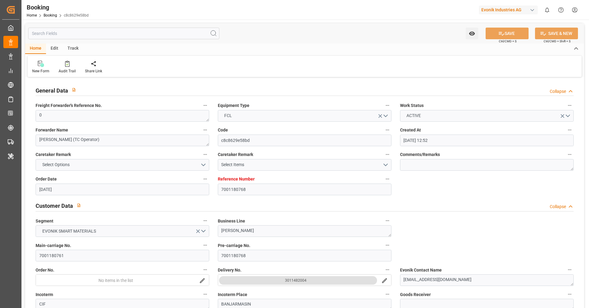
type input "[DATE] 00:00"
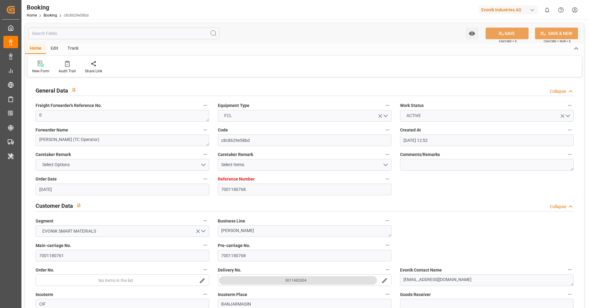
type input "[DATE] 00:00"
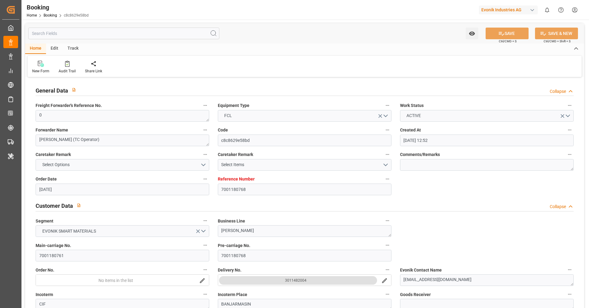
type input "[DATE] 00:00"
type input "[DATE]"
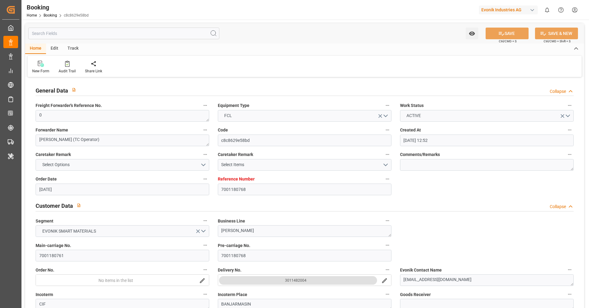
type input "[DATE] 05:36"
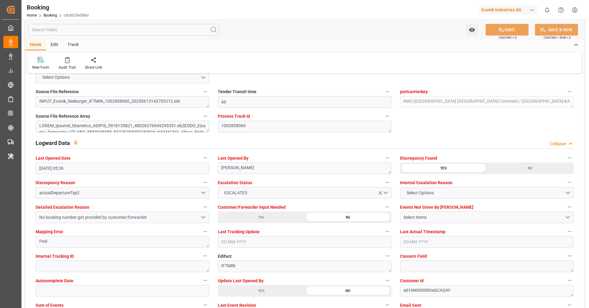
scroll to position [1065, 0]
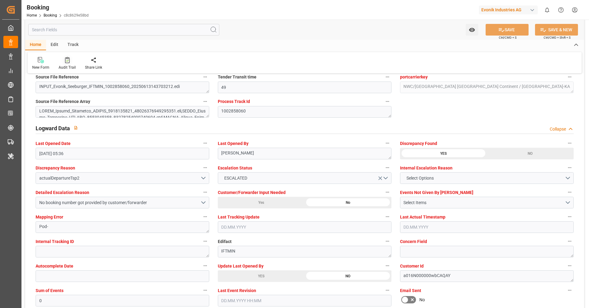
click at [65, 60] on icon at bounding box center [67, 60] width 5 height 6
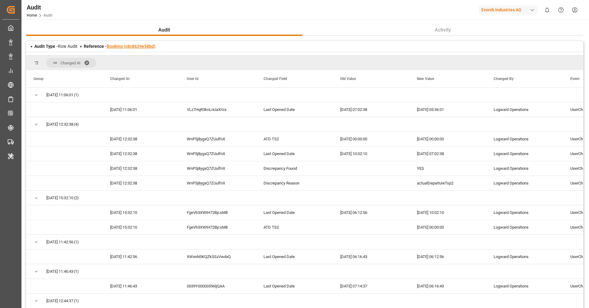
click at [133, 44] on link "Booking (c8c8629e58bd)" at bounding box center [131, 46] width 49 height 5
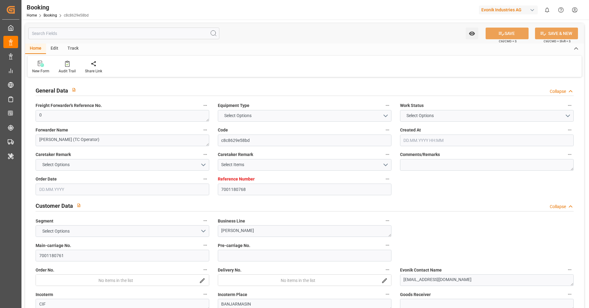
type input "7001180768"
type input "9839210"
type input "CMACGM"
type input "CMA CGM Group"
type input "NLRTM"
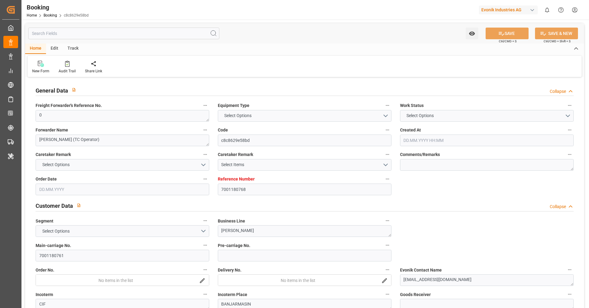
type input "IDBDJ"
type input "MYPKG"
type input "IDJKT"
type input "49"
type input "0"
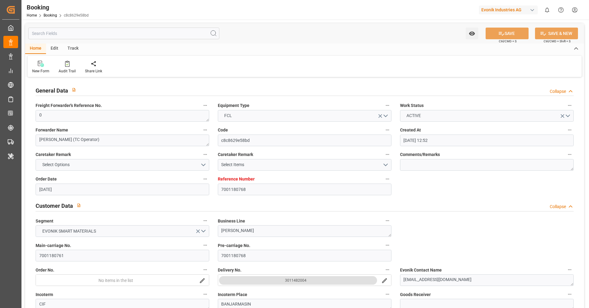
type input "[DATE] 12:52"
type input "[DATE]"
type input "[DATE] 00:00"
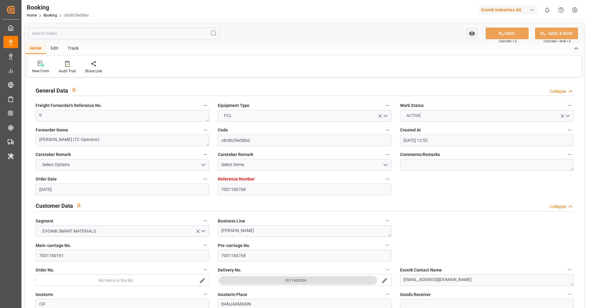
type input "[DATE] 00:00"
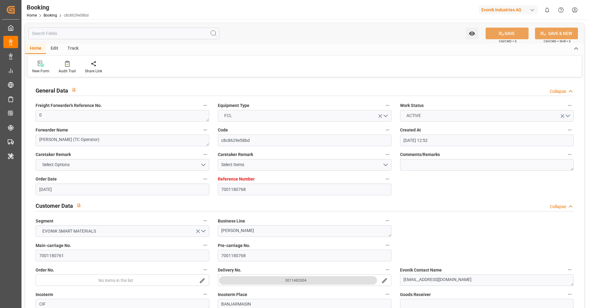
type input "[DATE] 00:00"
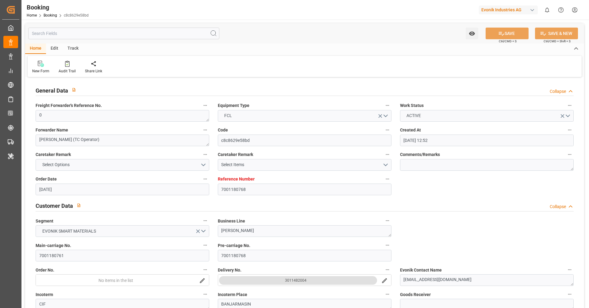
type input "[DATE] 00:00"
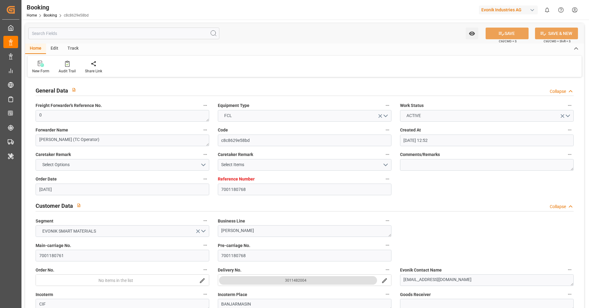
type input "[DATE] 00:00"
type input "[DATE]"
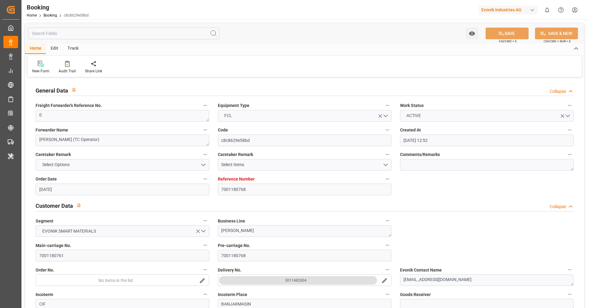
type input "[DATE] 05:36"
